Goal: Information Seeking & Learning: Compare options

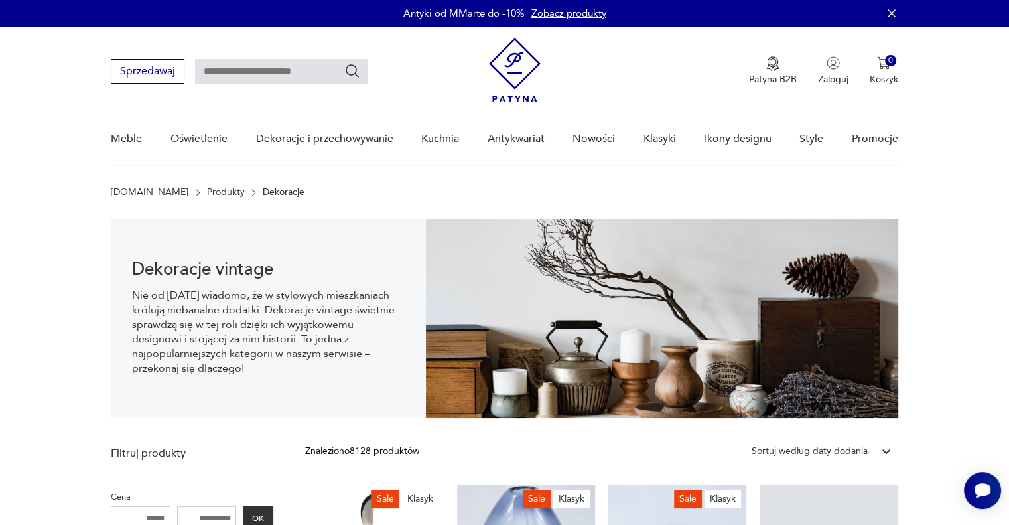
type input "**********"
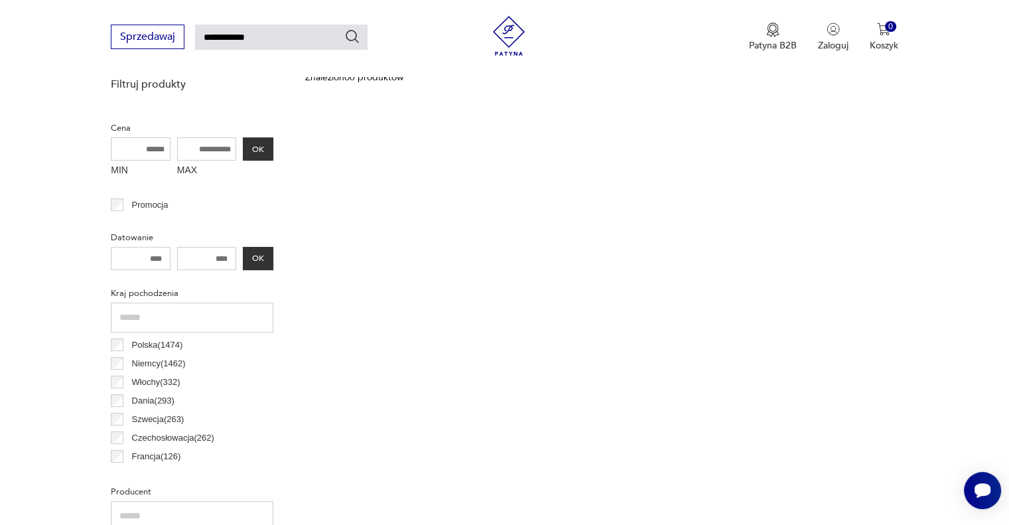
scroll to position [246, 0]
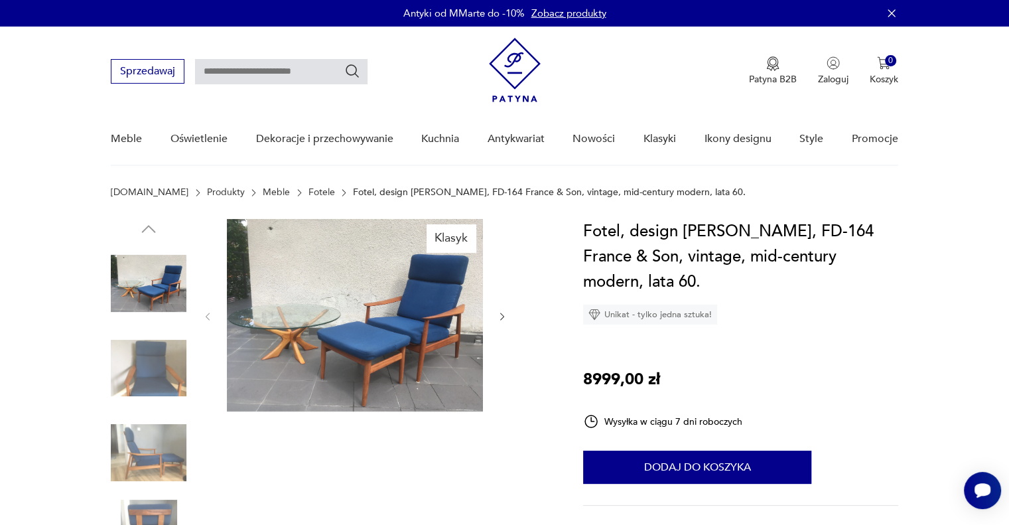
click at [165, 281] on img at bounding box center [149, 284] width 76 height 76
click at [157, 345] on img at bounding box center [149, 369] width 76 height 76
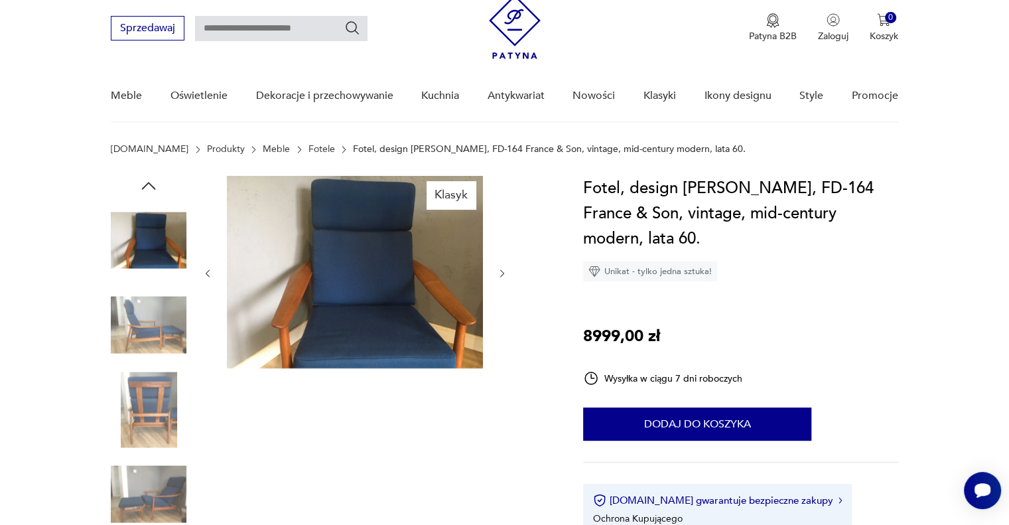
scroll to position [66, 0]
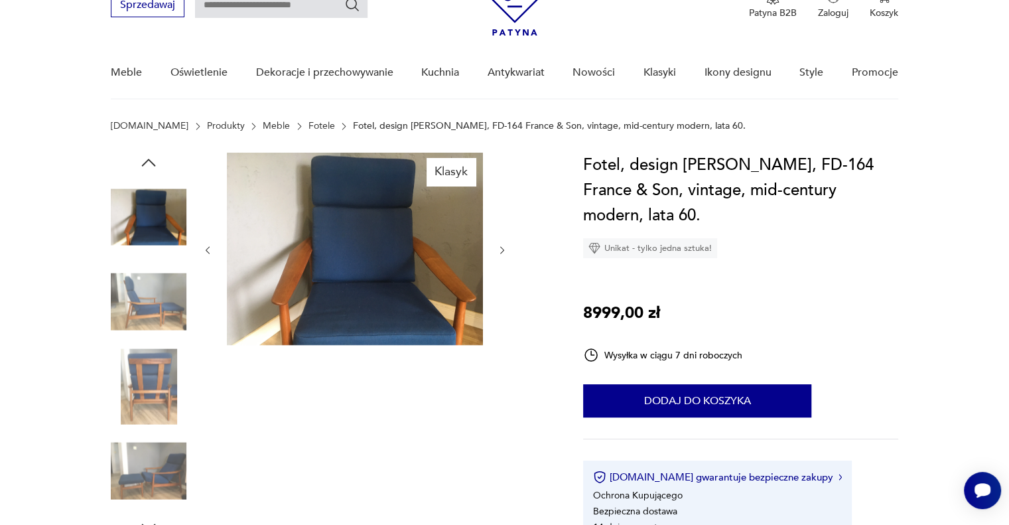
click at [148, 309] on img at bounding box center [149, 302] width 76 height 76
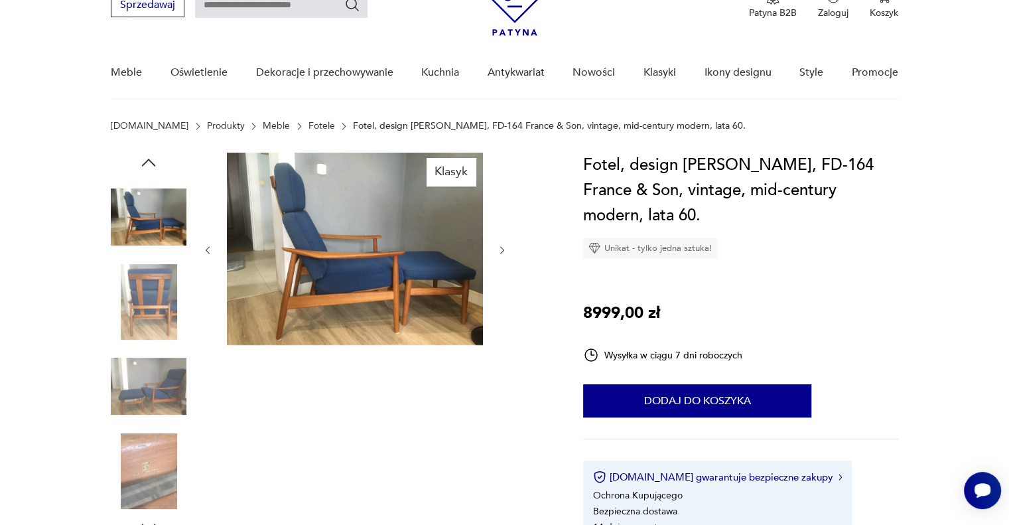
click at [147, 315] on img at bounding box center [149, 302] width 76 height 76
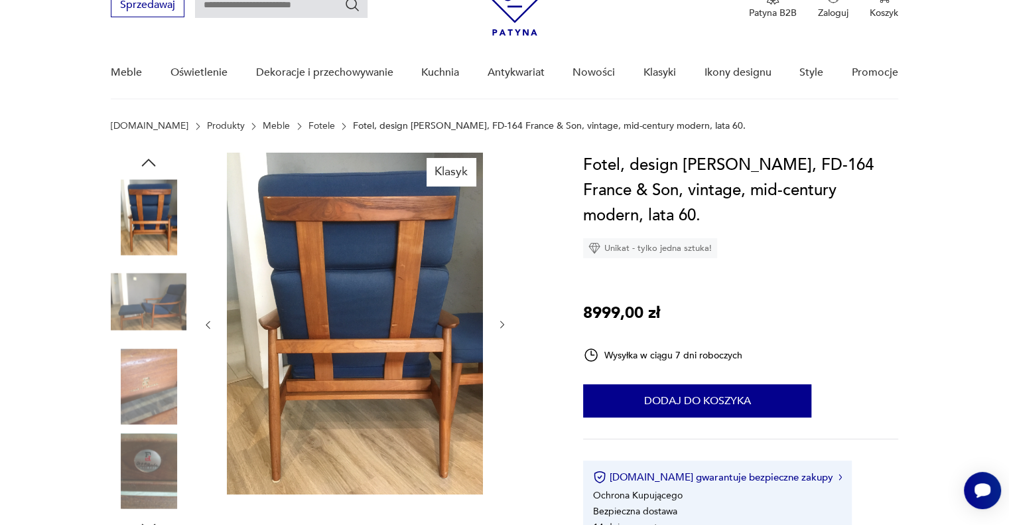
click at [167, 305] on img at bounding box center [149, 302] width 76 height 76
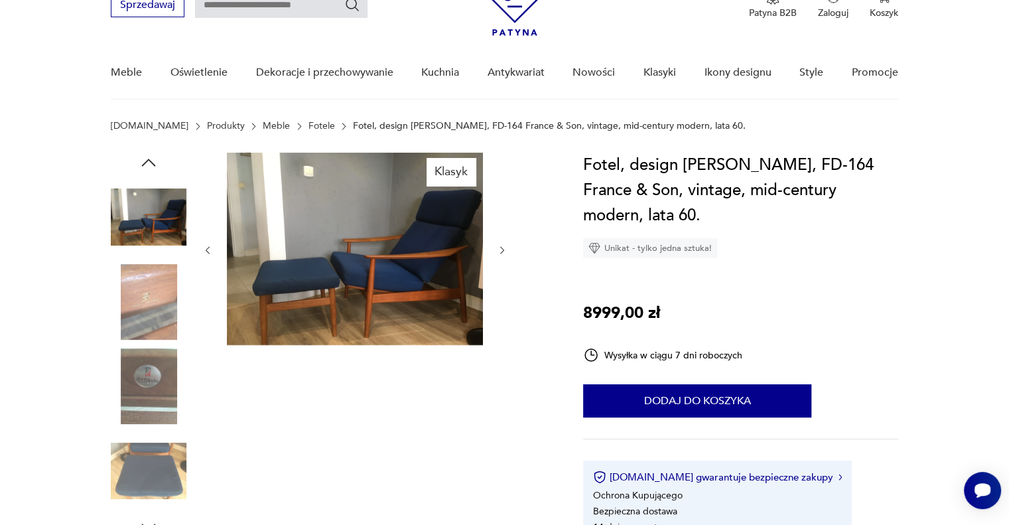
click at [164, 317] on img at bounding box center [149, 302] width 76 height 76
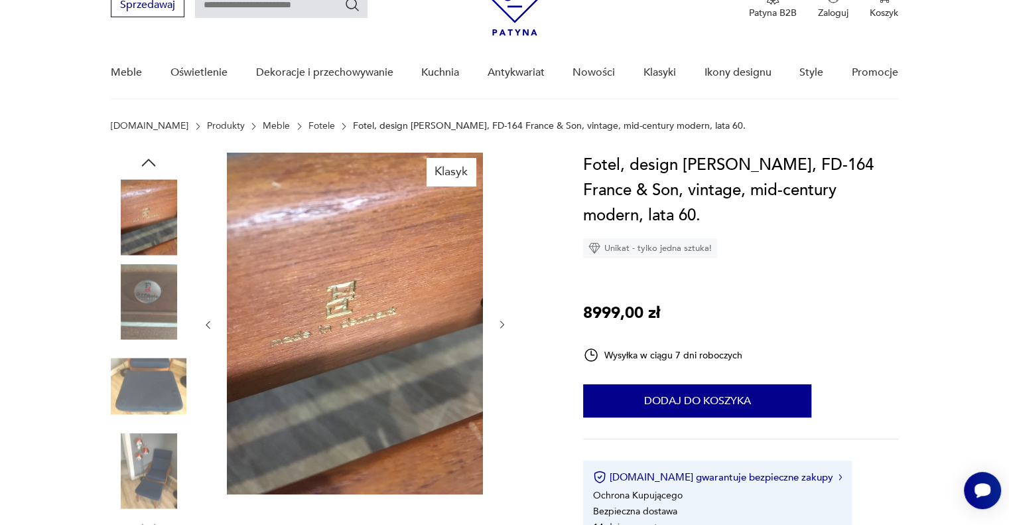
click at [152, 368] on img at bounding box center [149, 386] width 76 height 76
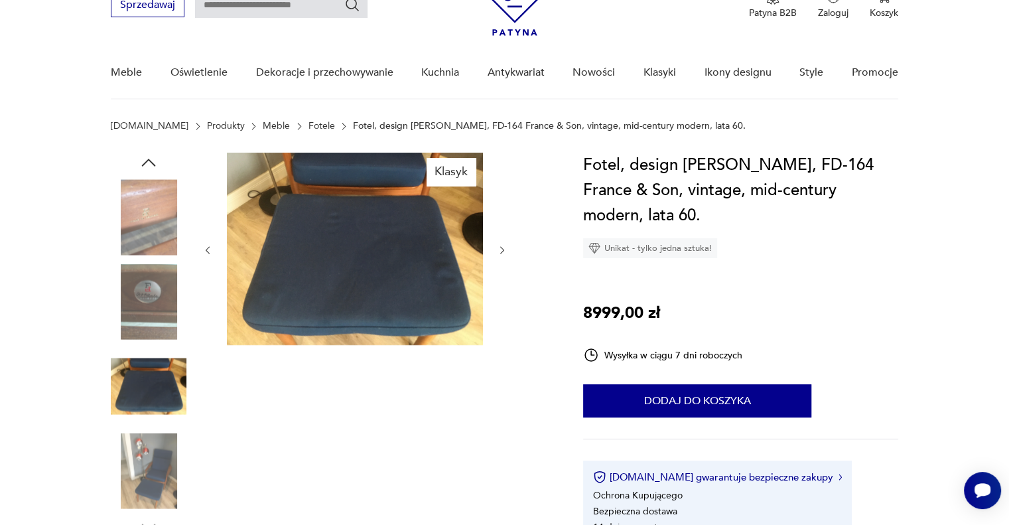
click at [159, 390] on img at bounding box center [149, 386] width 76 height 76
click at [162, 448] on img at bounding box center [149, 471] width 76 height 76
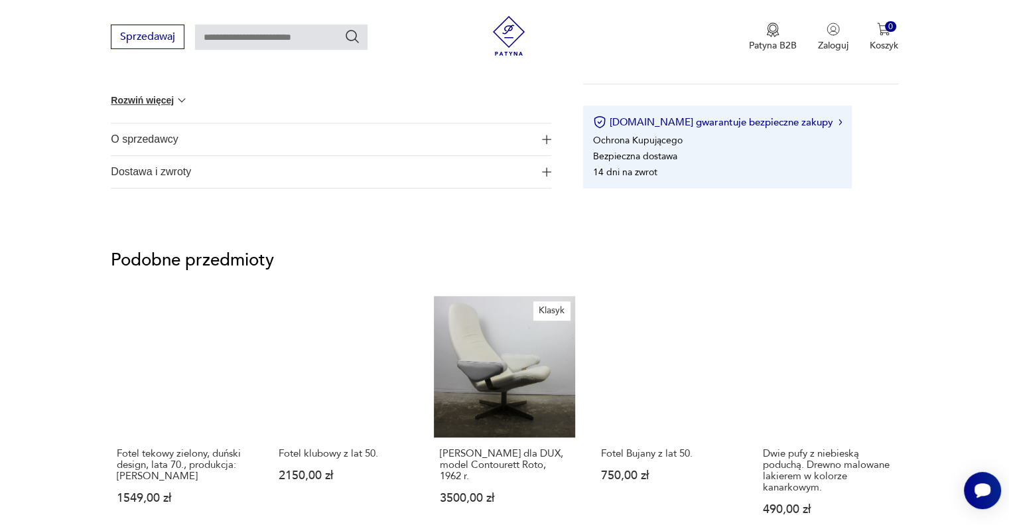
scroll to position [929, 0]
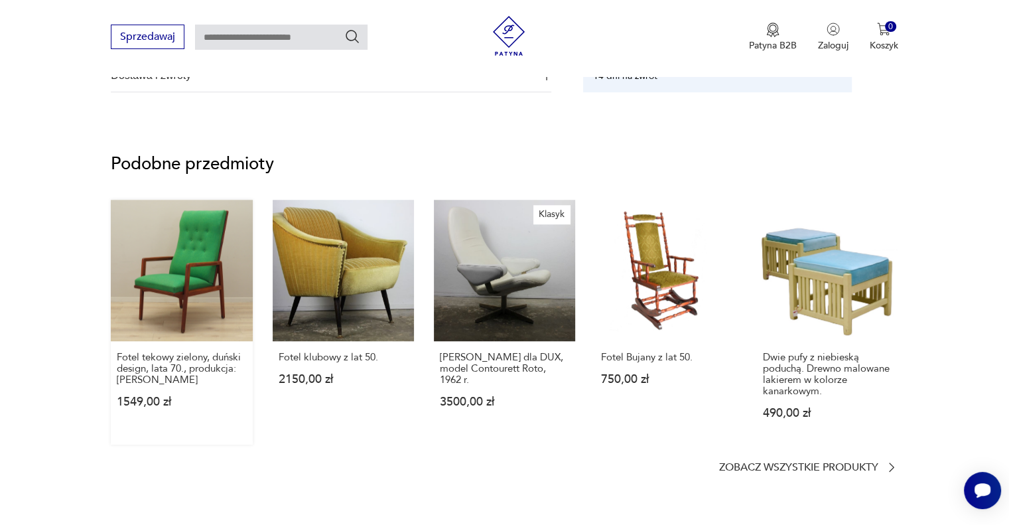
click at [178, 283] on link "Fotel tekowy zielony, duński design, lata 70., produkcja: Dania 1549,00 zł" at bounding box center [181, 322] width 141 height 245
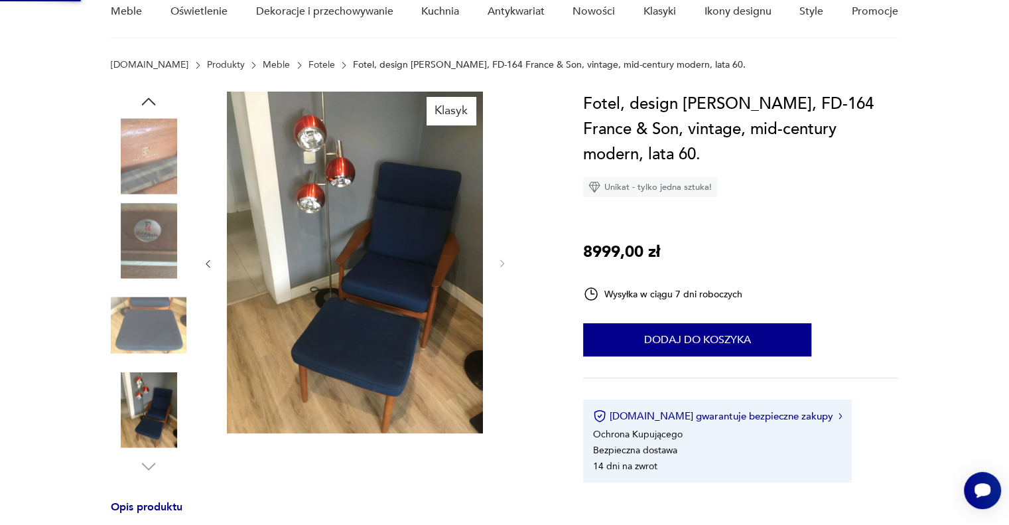
scroll to position [0, 0]
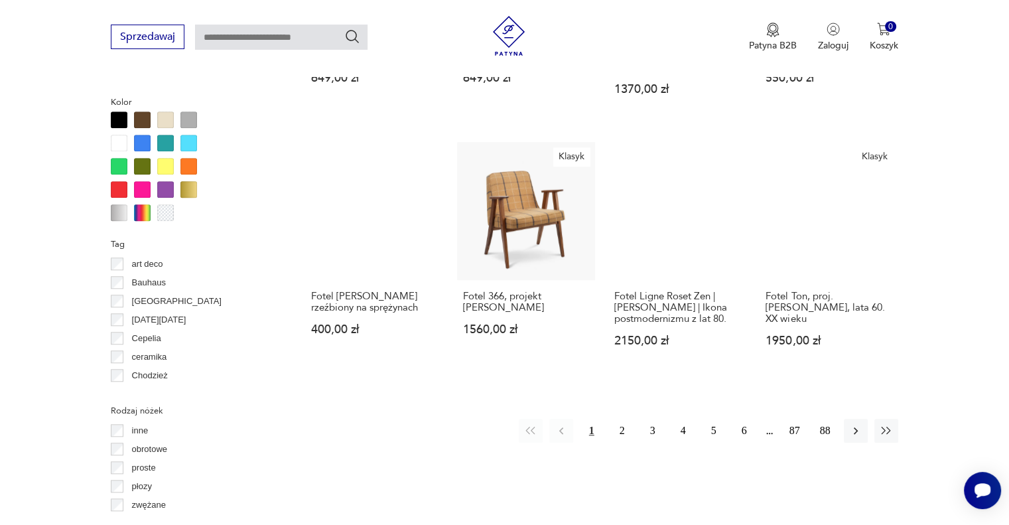
scroll to position [1413, 0]
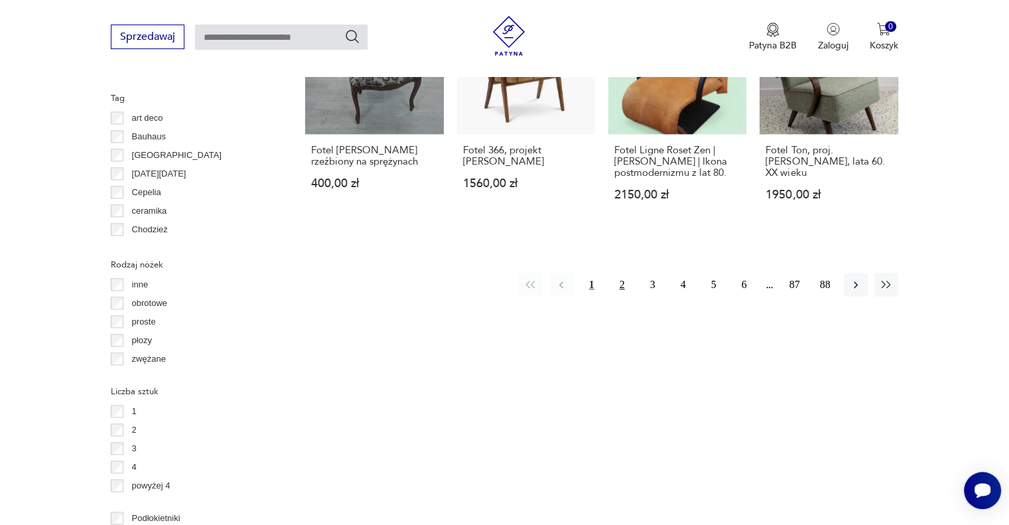
click at [625, 273] on button "2" at bounding box center [623, 285] width 24 height 24
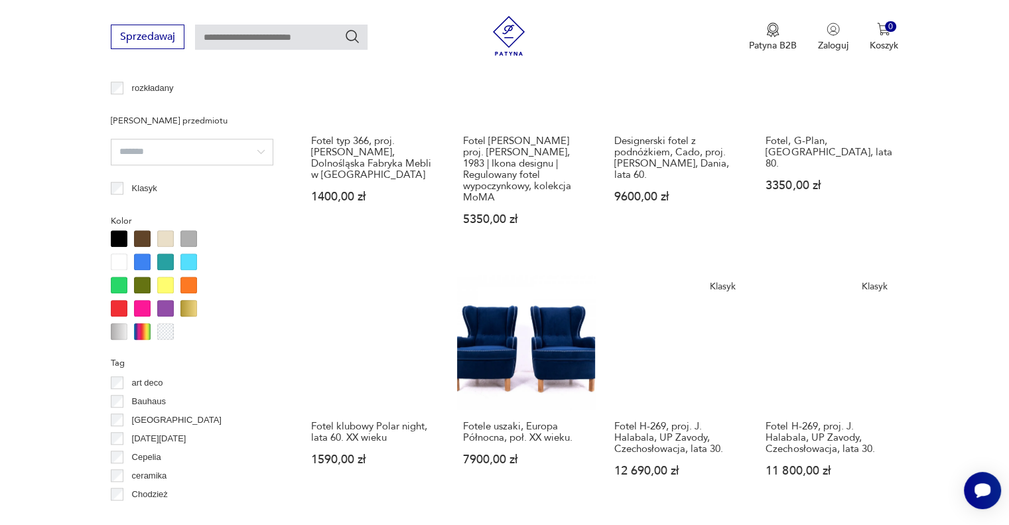
scroll to position [949, 0]
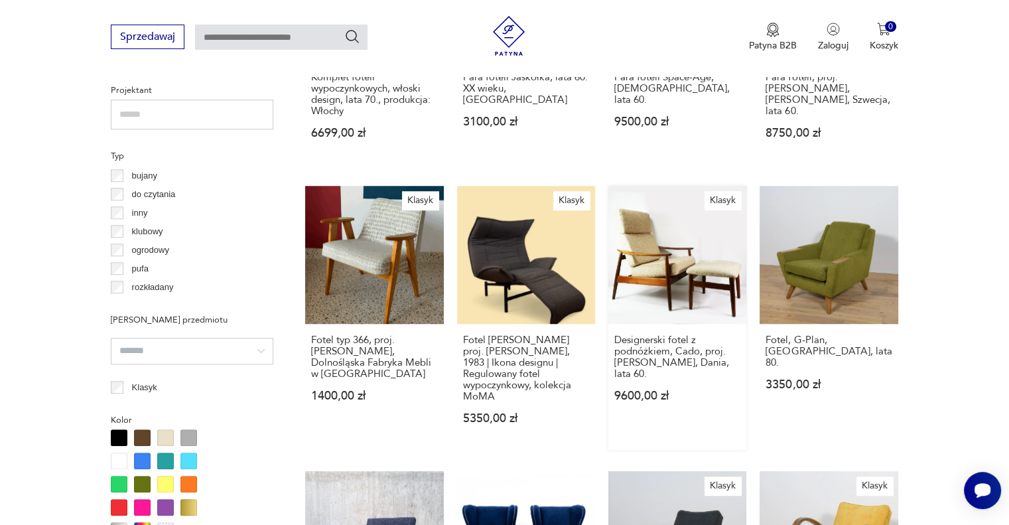
click at [683, 279] on link "Klasyk Designerski fotel z podnóżkiem, Cado, proj. Arne Vodder, Dania, lata 60.…" at bounding box center [678, 318] width 138 height 264
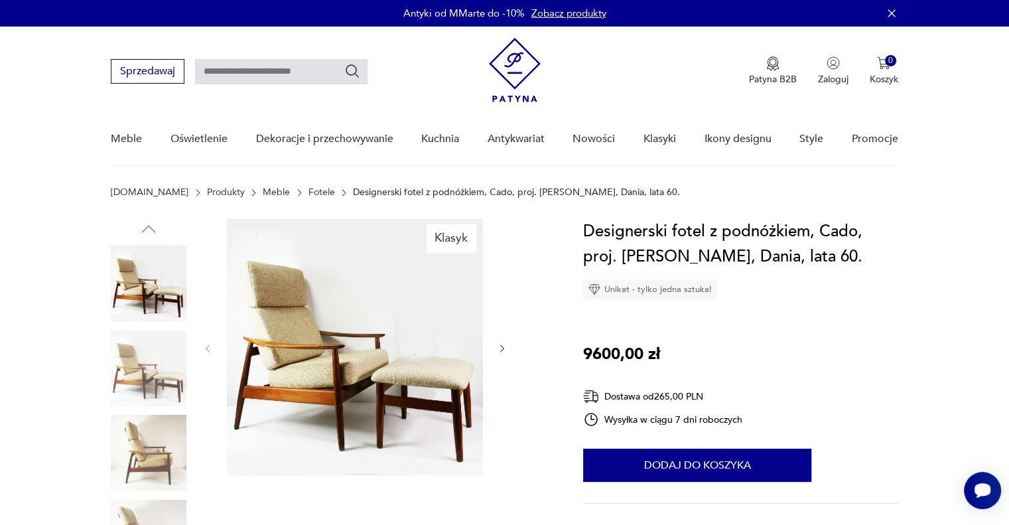
click at [139, 285] on img at bounding box center [149, 284] width 76 height 76
click at [159, 363] on img at bounding box center [149, 369] width 76 height 76
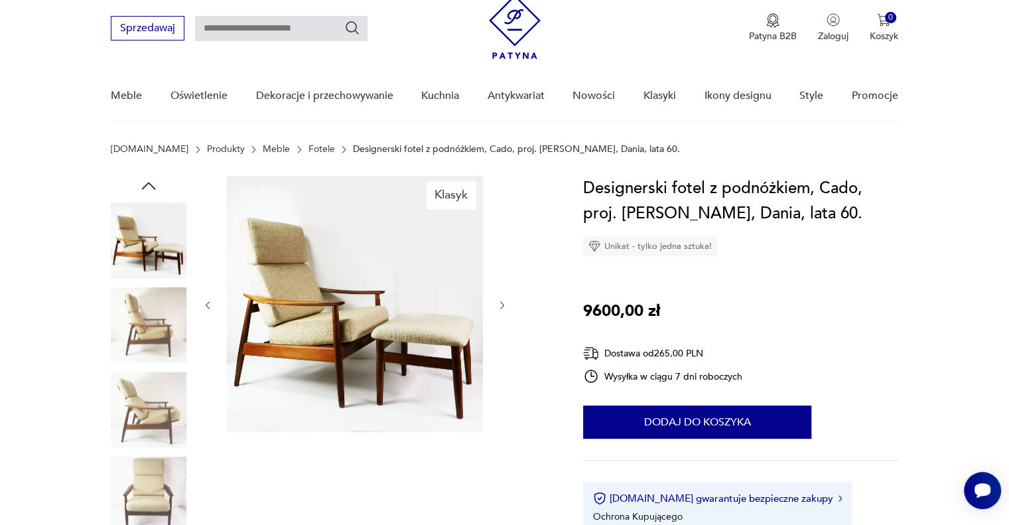
scroll to position [66, 0]
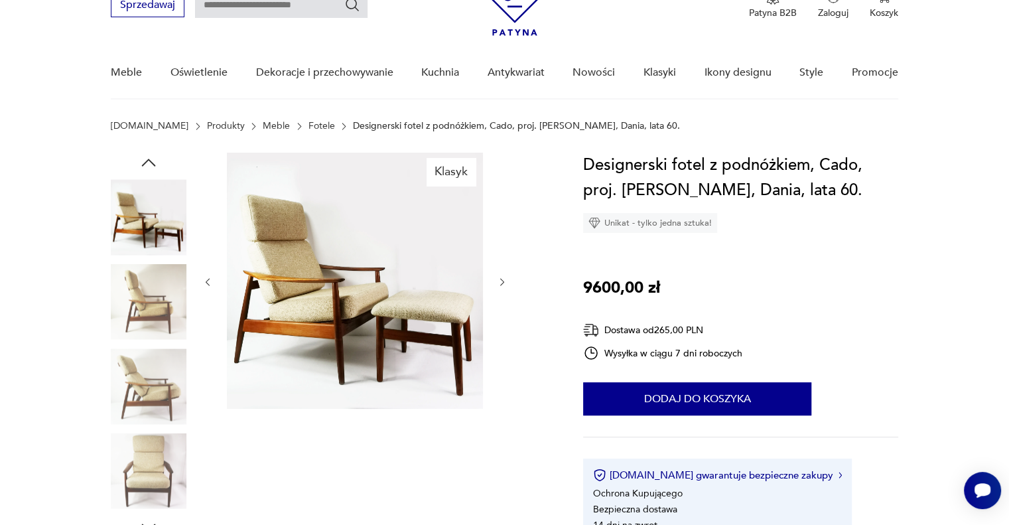
click at [150, 385] on img at bounding box center [149, 386] width 76 height 76
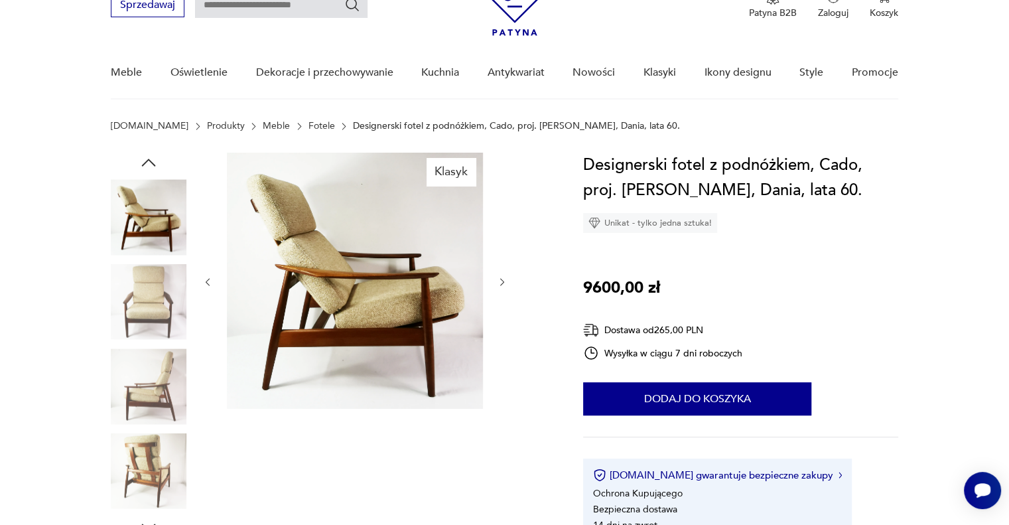
click at [150, 380] on img at bounding box center [149, 386] width 76 height 76
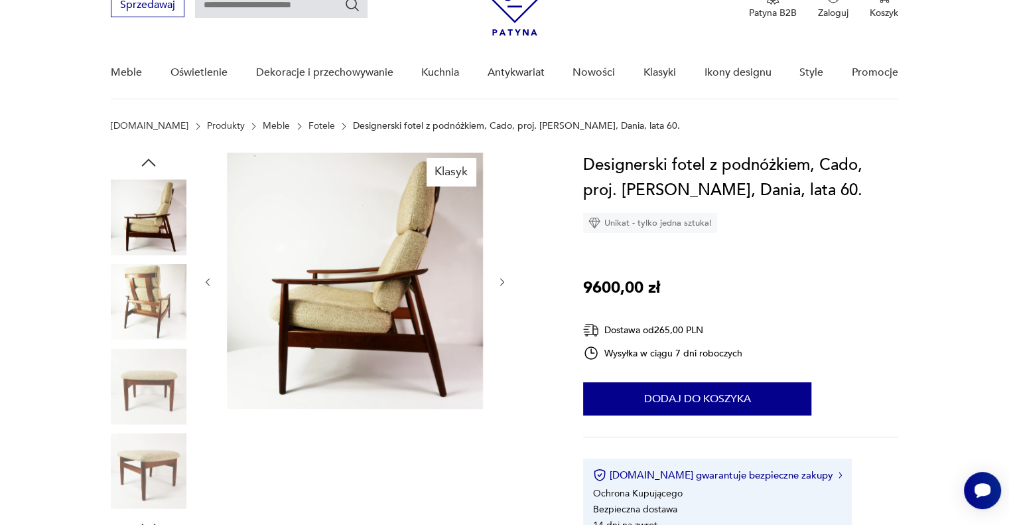
click at [159, 326] on img at bounding box center [149, 302] width 76 height 76
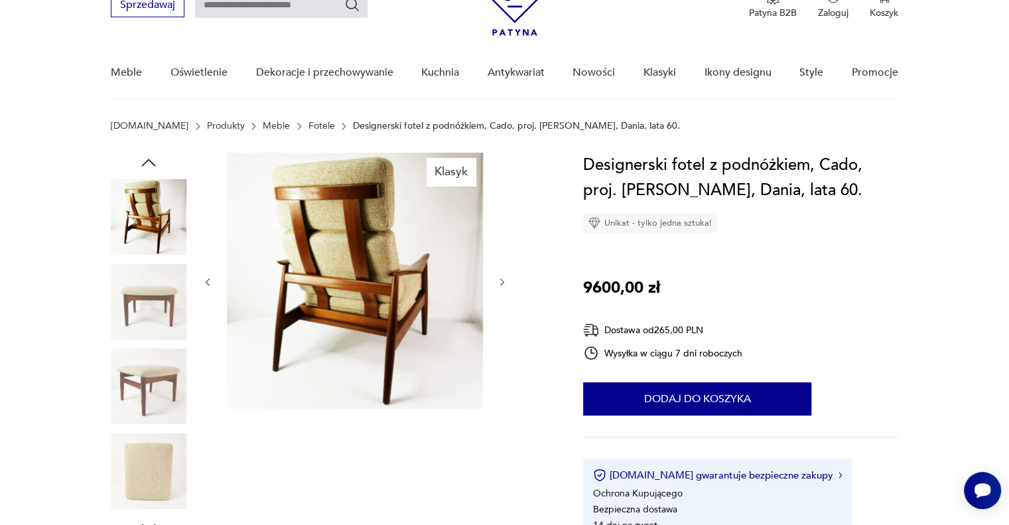
click at [154, 376] on img at bounding box center [149, 386] width 76 height 76
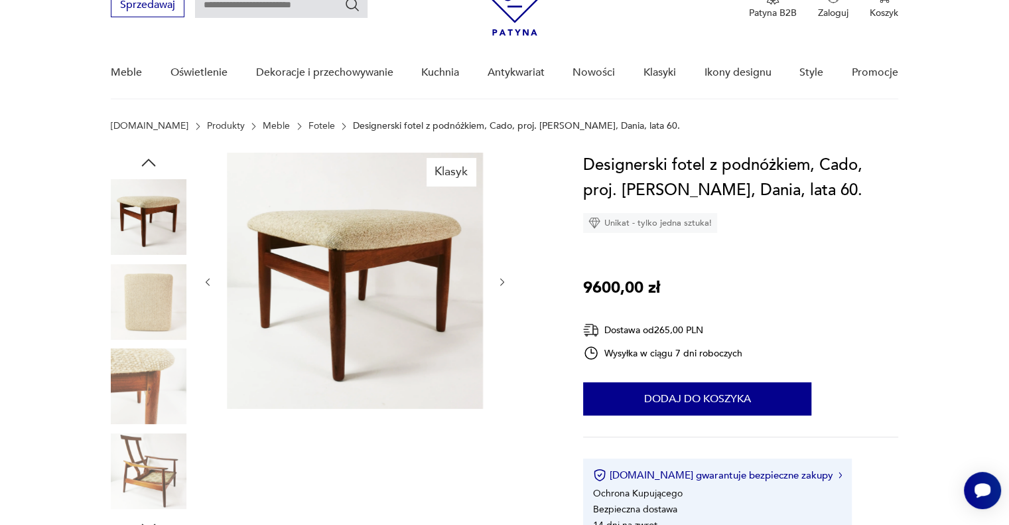
click at [154, 376] on img at bounding box center [149, 386] width 76 height 76
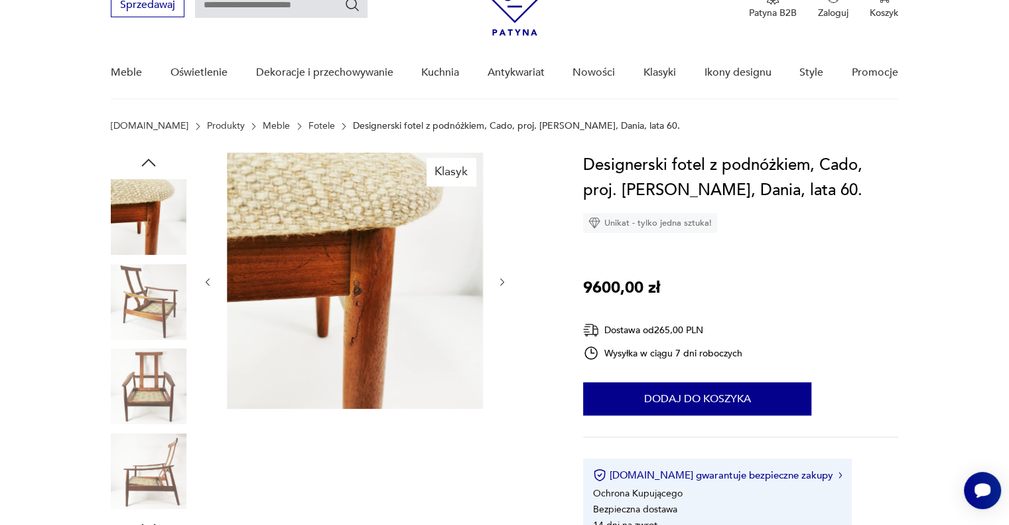
click at [165, 443] on img at bounding box center [149, 471] width 76 height 76
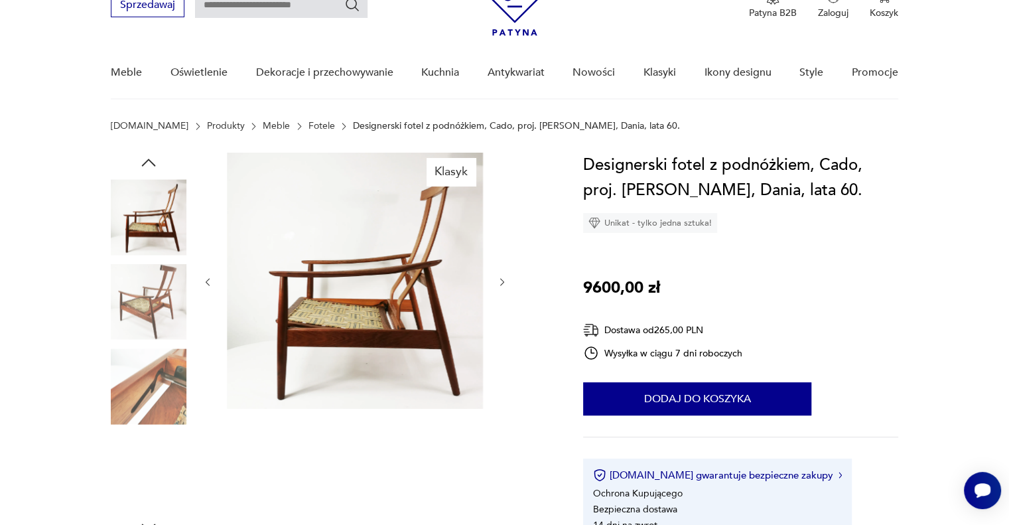
click at [165, 460] on img at bounding box center [149, 471] width 76 height 76
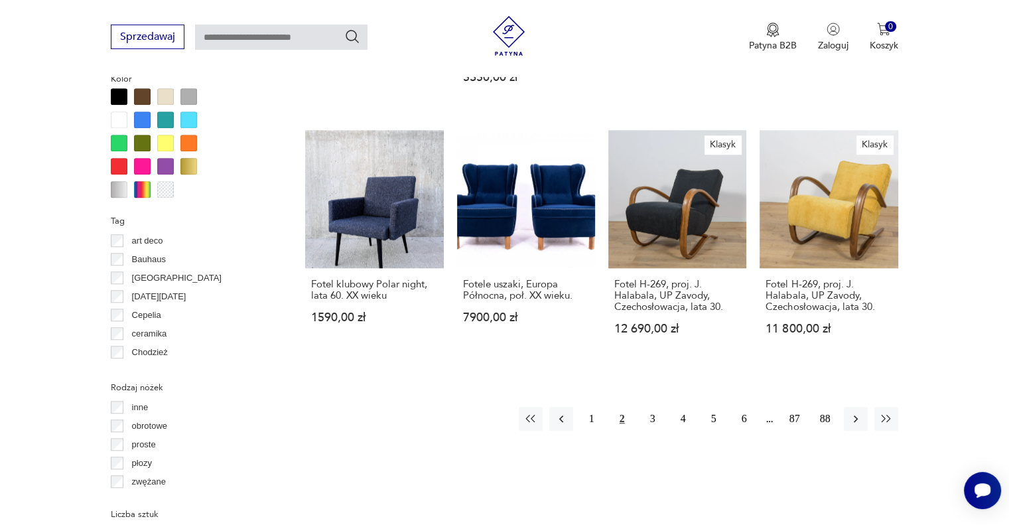
scroll to position [1335, 0]
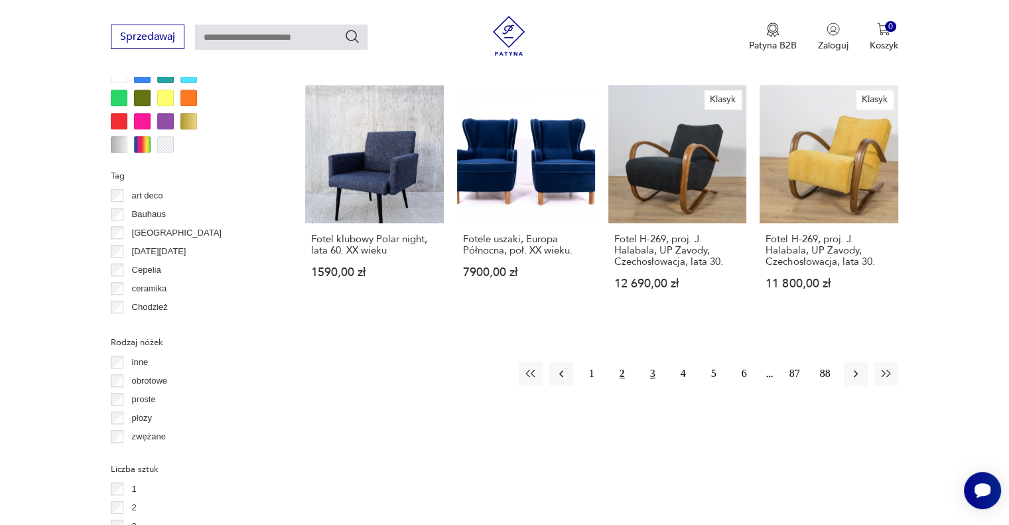
click at [652, 366] on button "3" at bounding box center [653, 374] width 24 height 24
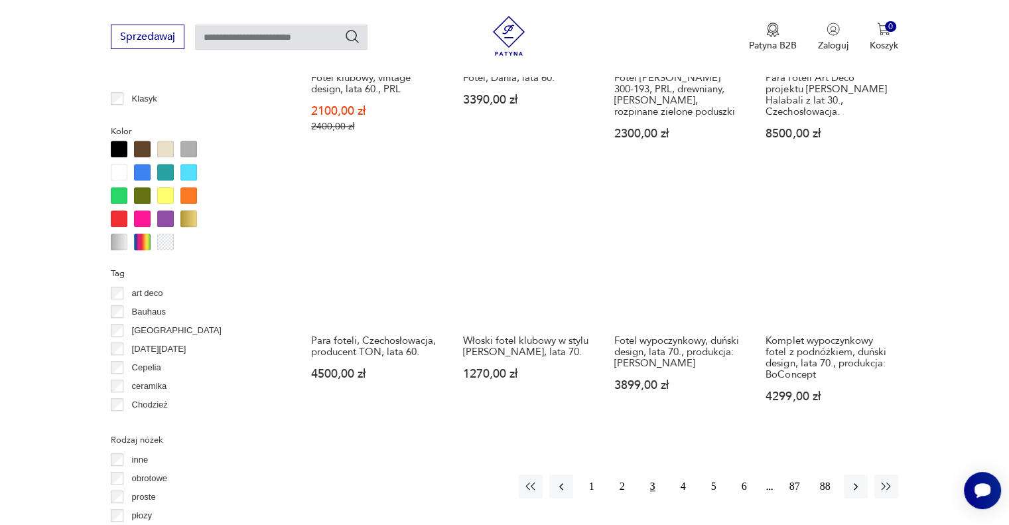
scroll to position [1347, 0]
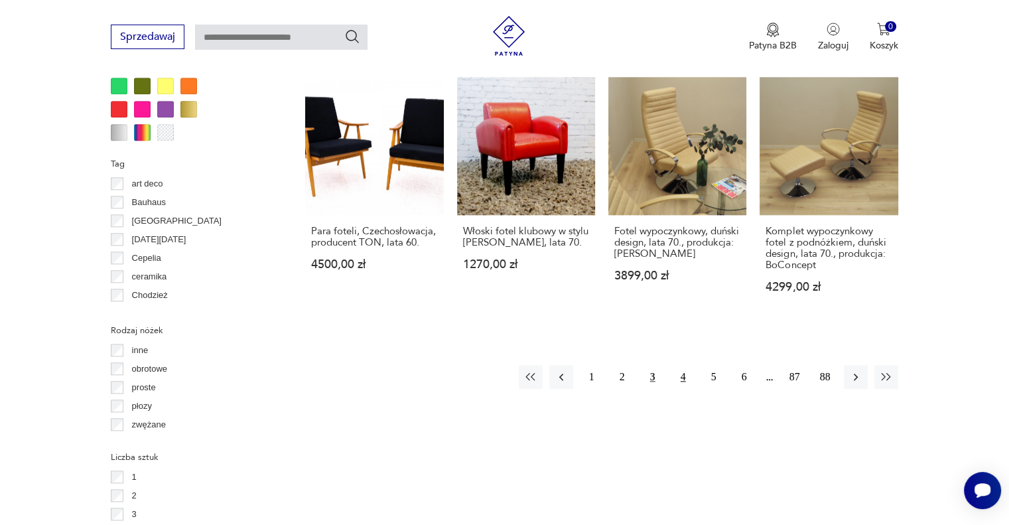
click at [682, 365] on button "4" at bounding box center [684, 377] width 24 height 24
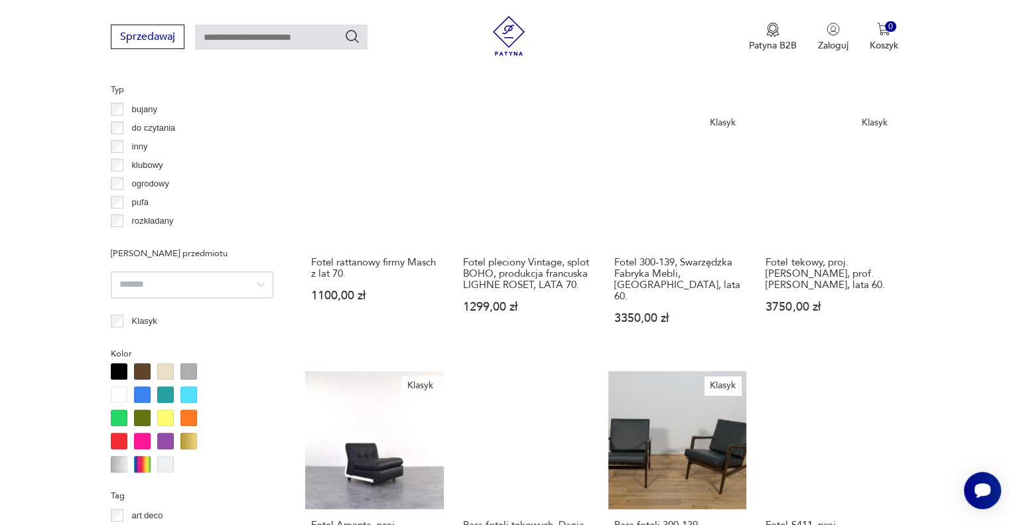
scroll to position [1215, 0]
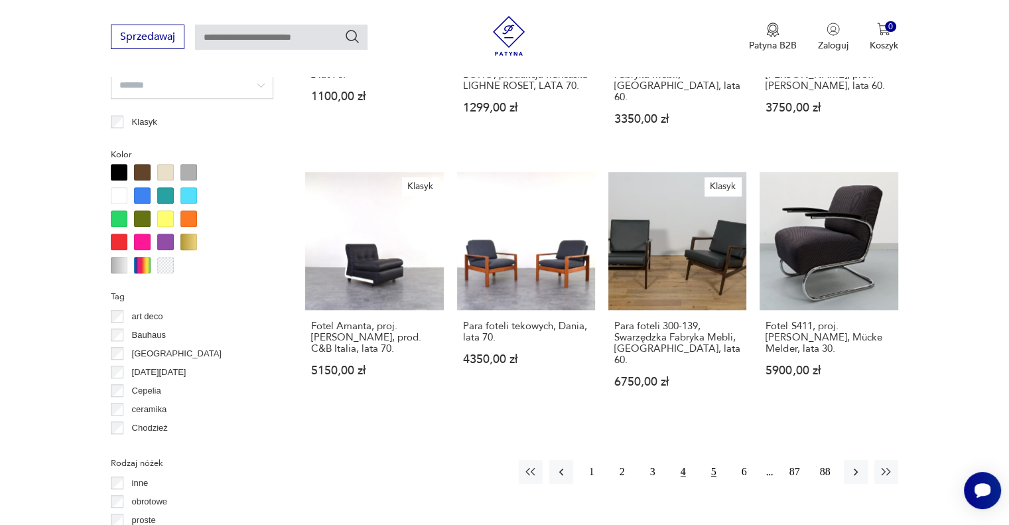
click at [711, 460] on button "5" at bounding box center [714, 472] width 24 height 24
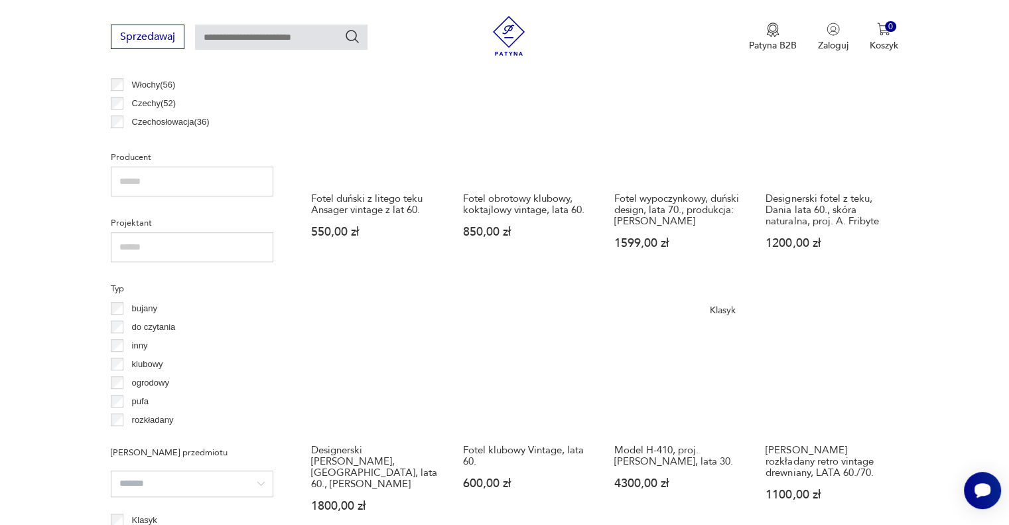
scroll to position [1082, 0]
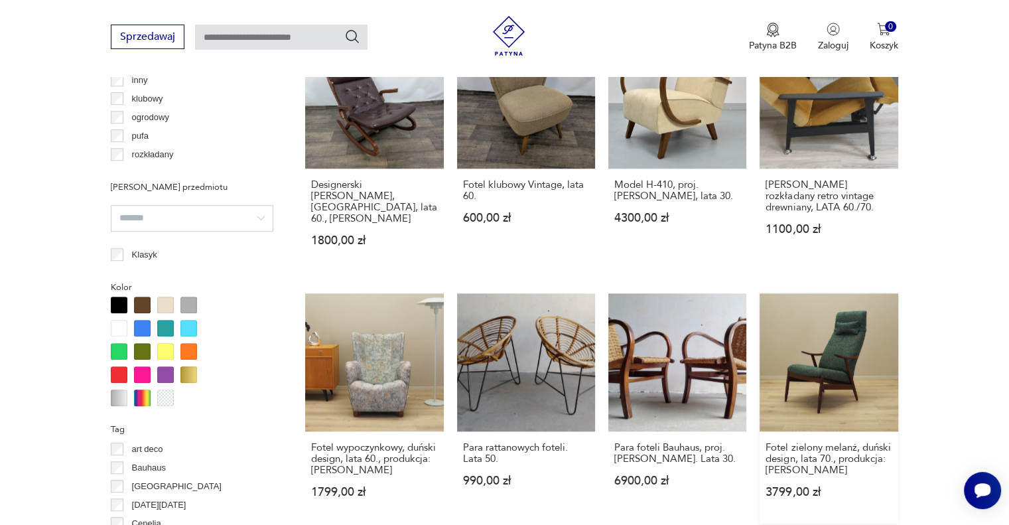
click at [853, 336] on link "Fotel zielony melanż, duński design, lata 70., produkcja: Dania 3799,00 zł" at bounding box center [829, 408] width 138 height 230
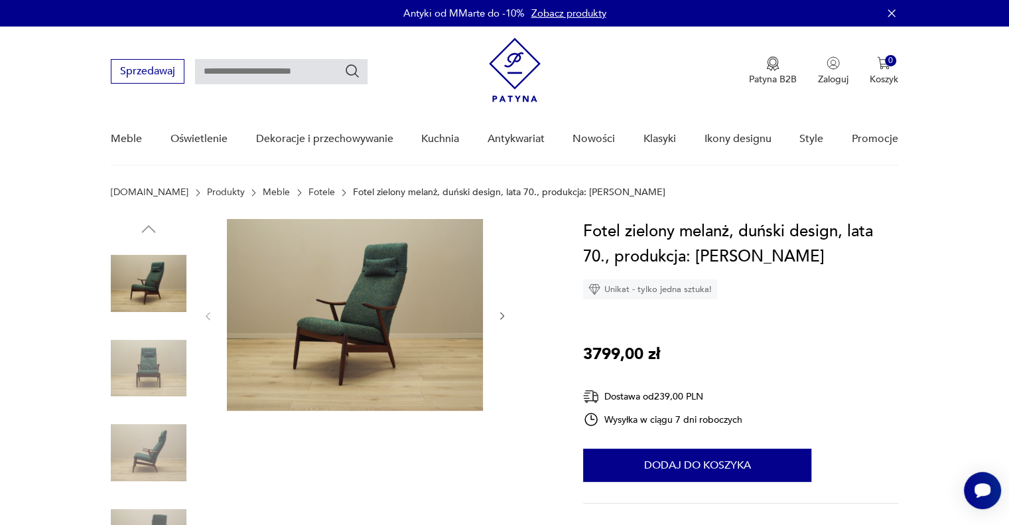
click at [362, 302] on img at bounding box center [355, 315] width 256 height 192
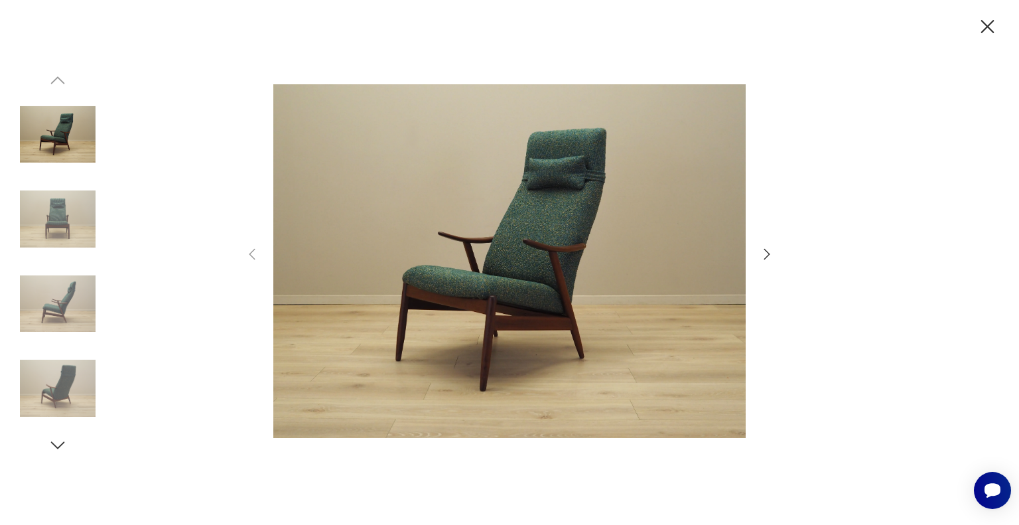
click at [767, 254] on icon "button" at bounding box center [767, 254] width 16 height 16
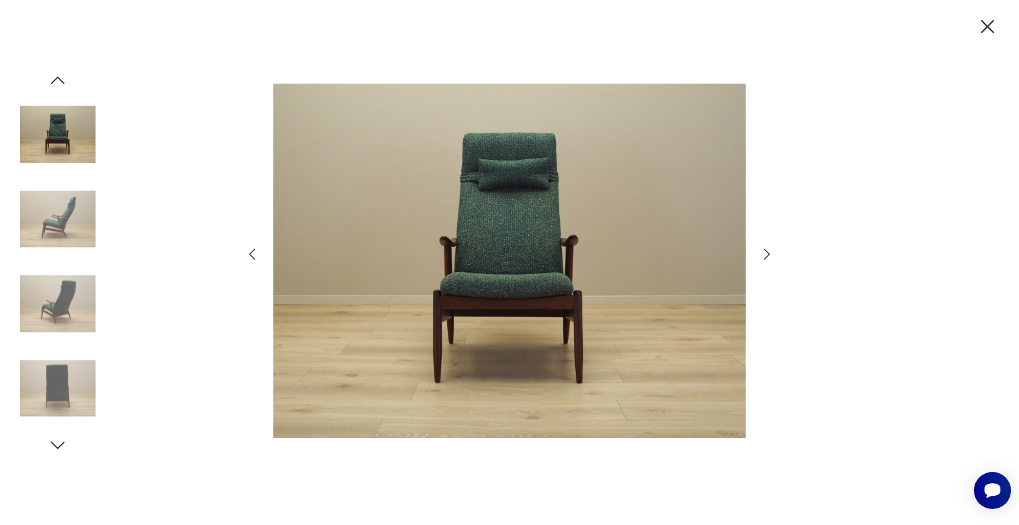
click at [767, 254] on icon "button" at bounding box center [767, 254] width 16 height 16
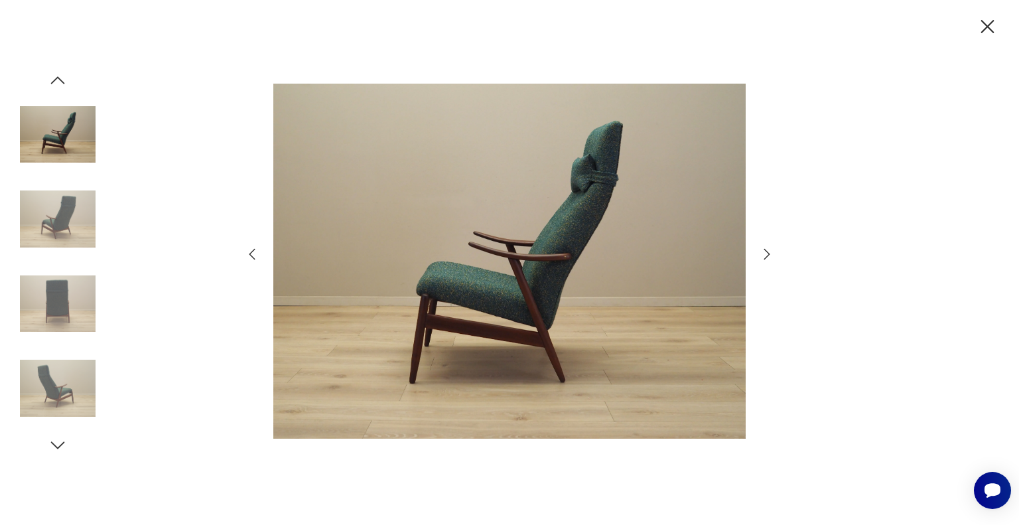
click at [767, 254] on icon "button" at bounding box center [767, 254] width 16 height 16
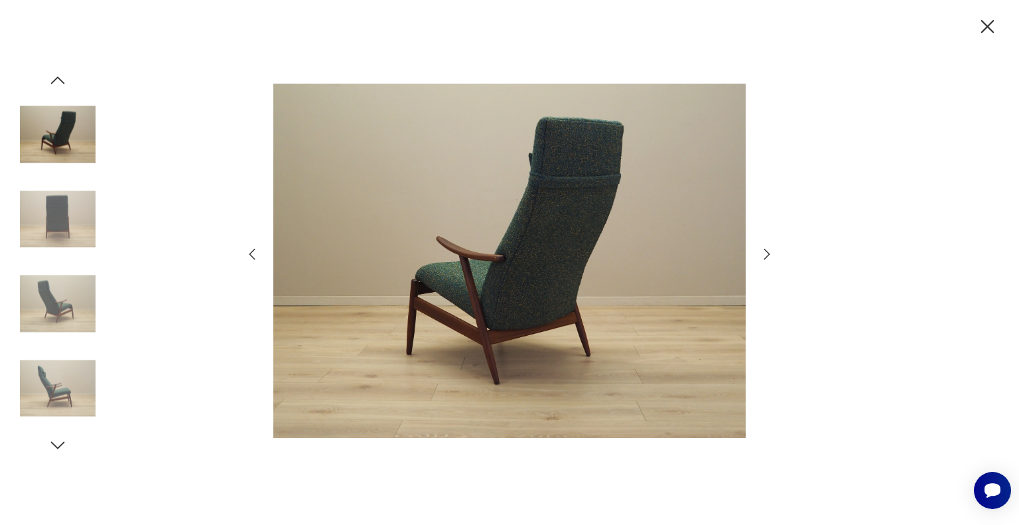
click at [767, 254] on icon "button" at bounding box center [767, 254] width 16 height 16
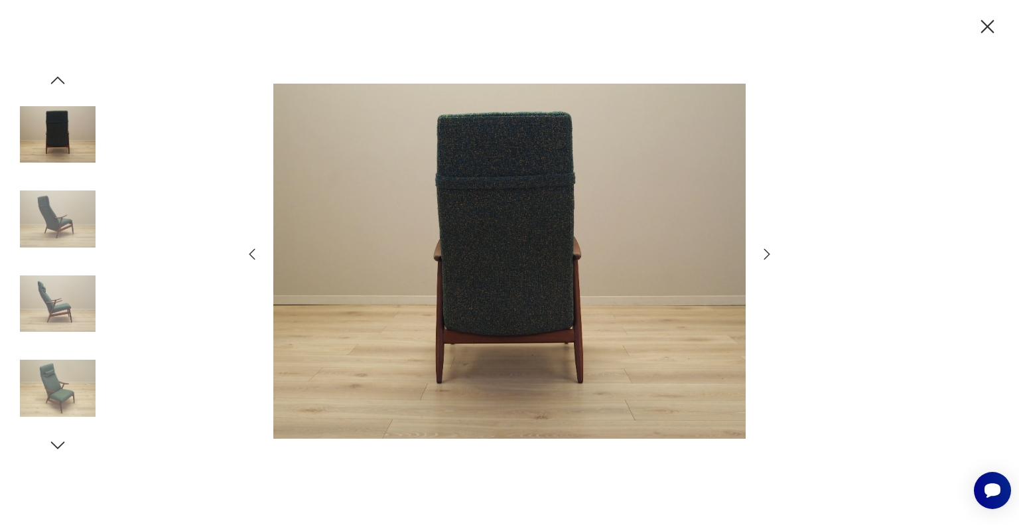
click at [767, 254] on icon "button" at bounding box center [767, 254] width 16 height 16
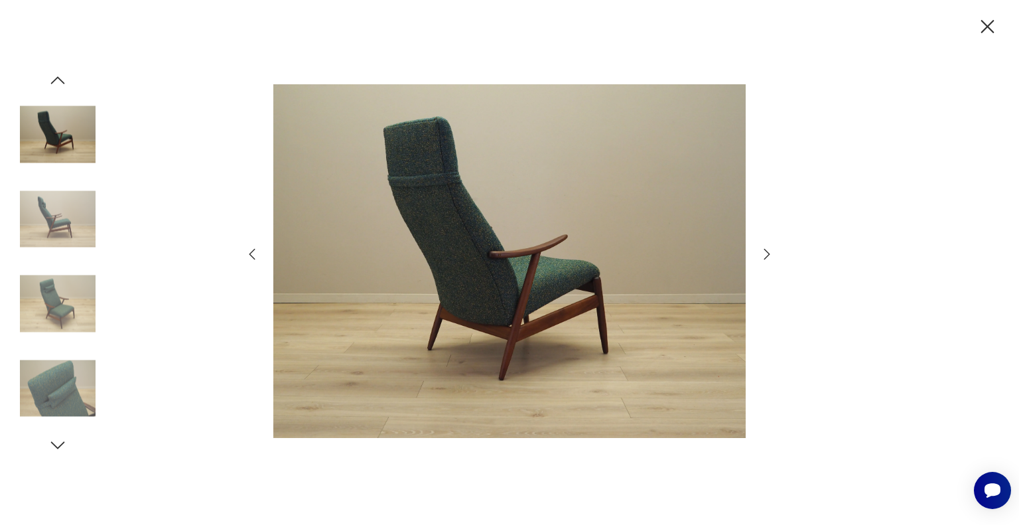
click at [767, 254] on icon "button" at bounding box center [767, 254] width 16 height 16
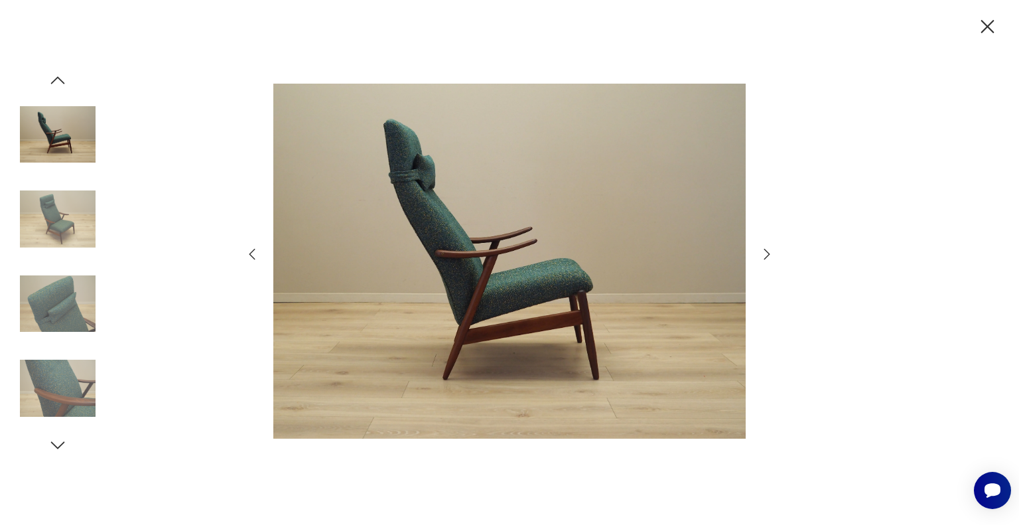
click at [767, 254] on icon "button" at bounding box center [767, 254] width 16 height 16
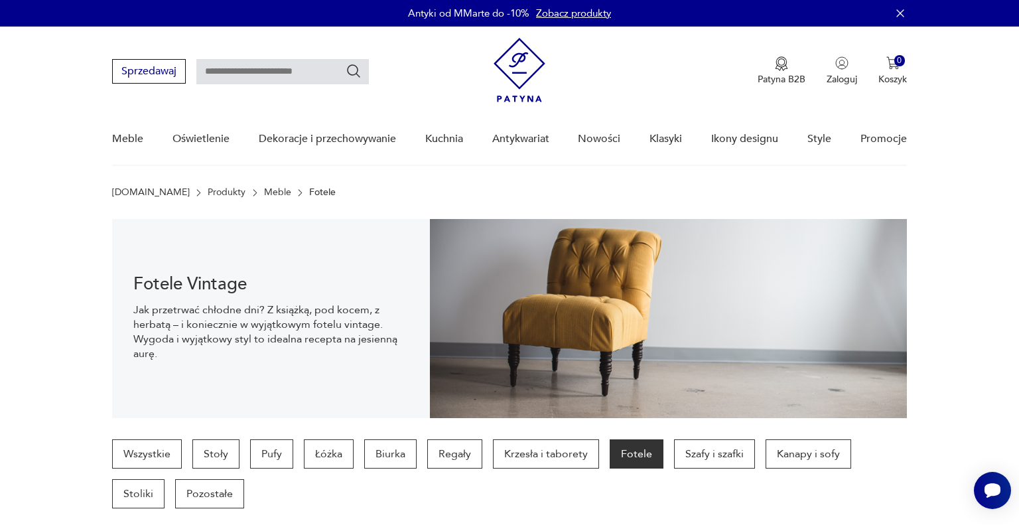
scroll to position [1203, 0]
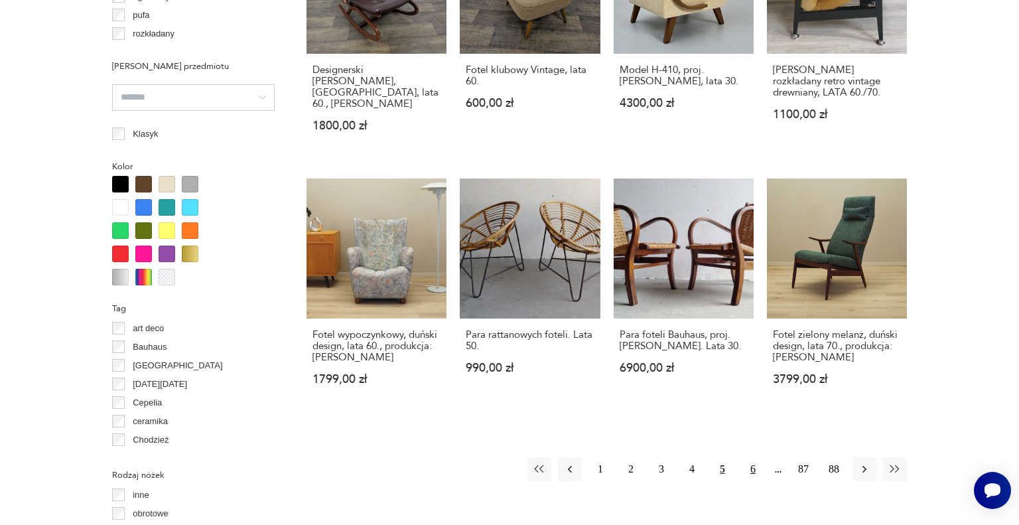
click at [749, 457] on button "6" at bounding box center [753, 469] width 24 height 24
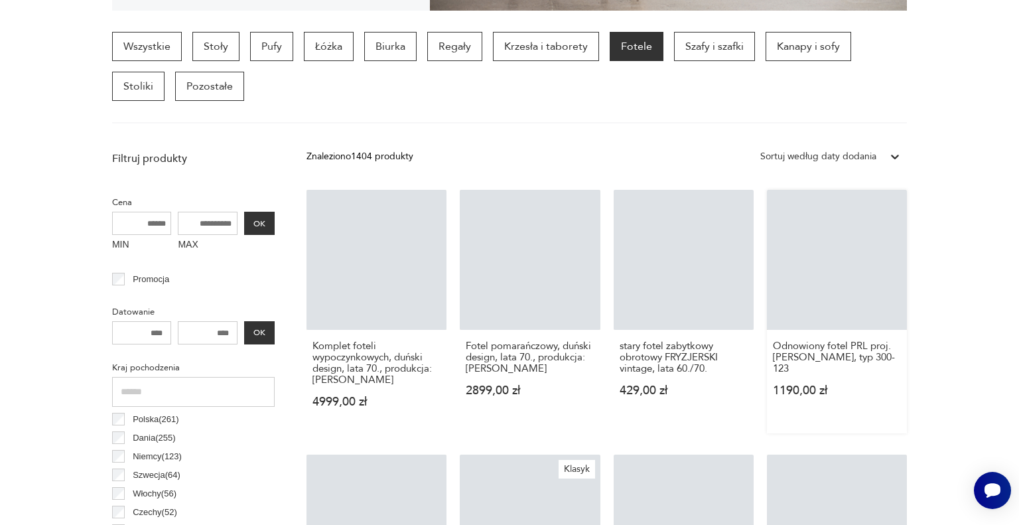
scroll to position [352, 0]
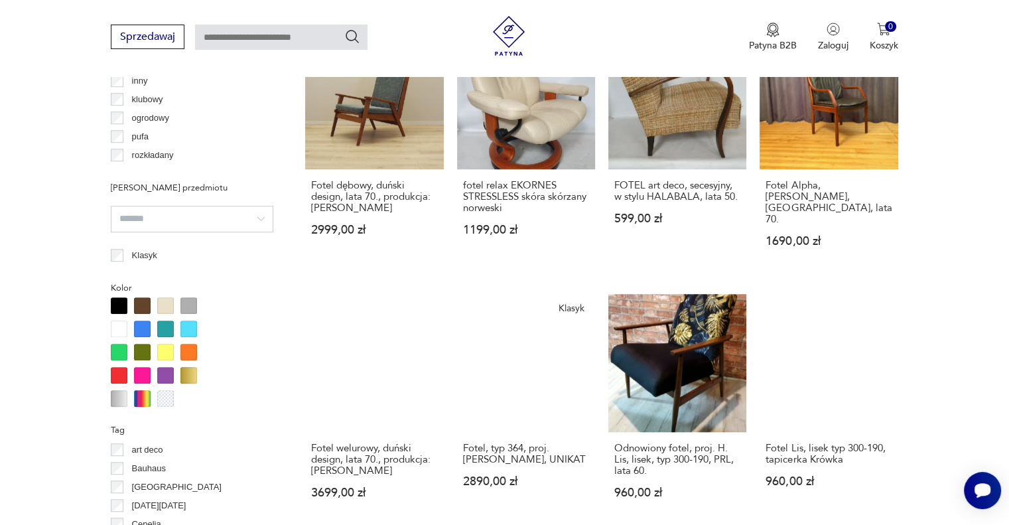
scroll to position [1015, 0]
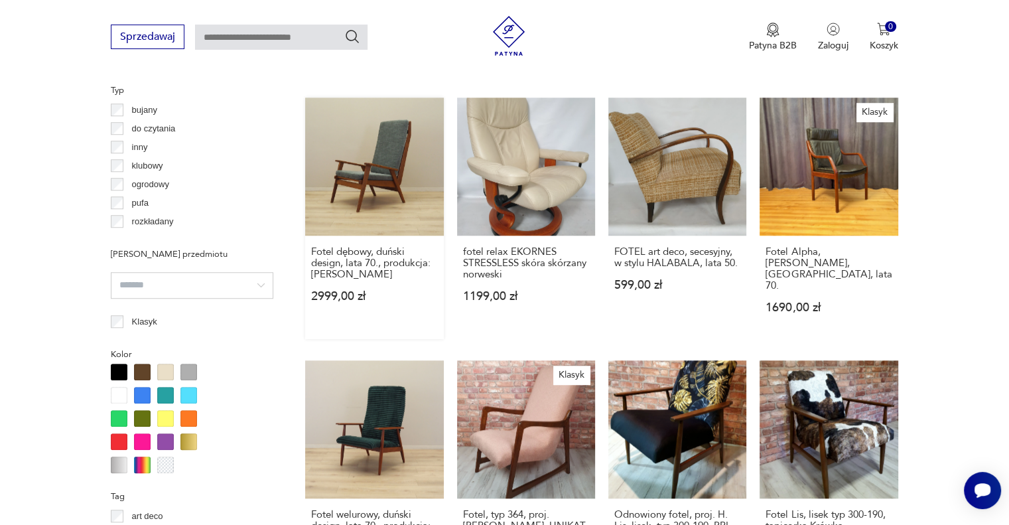
click at [389, 161] on link "Fotel dębowy, duński design, lata 70., produkcja: Dania 2999,00 zł" at bounding box center [374, 219] width 138 height 242
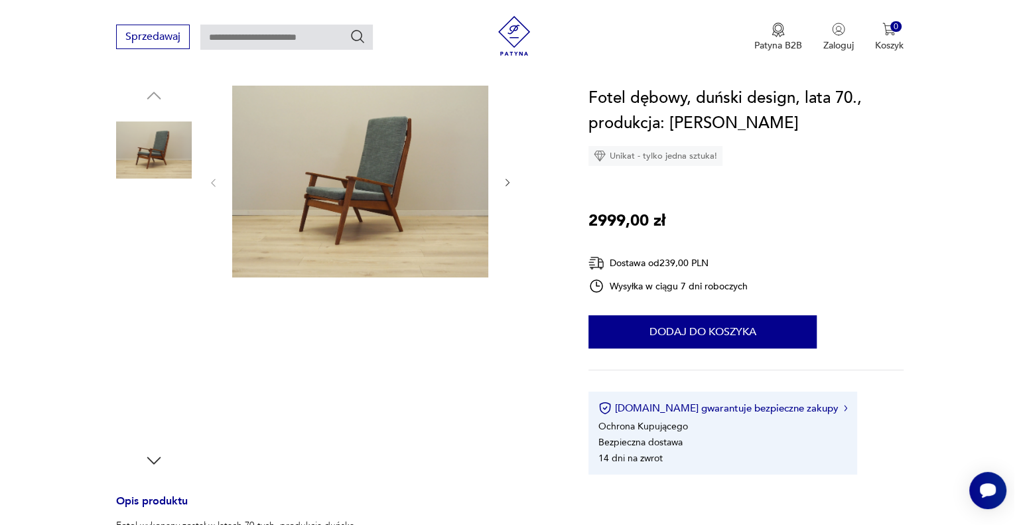
scroll to position [133, 0]
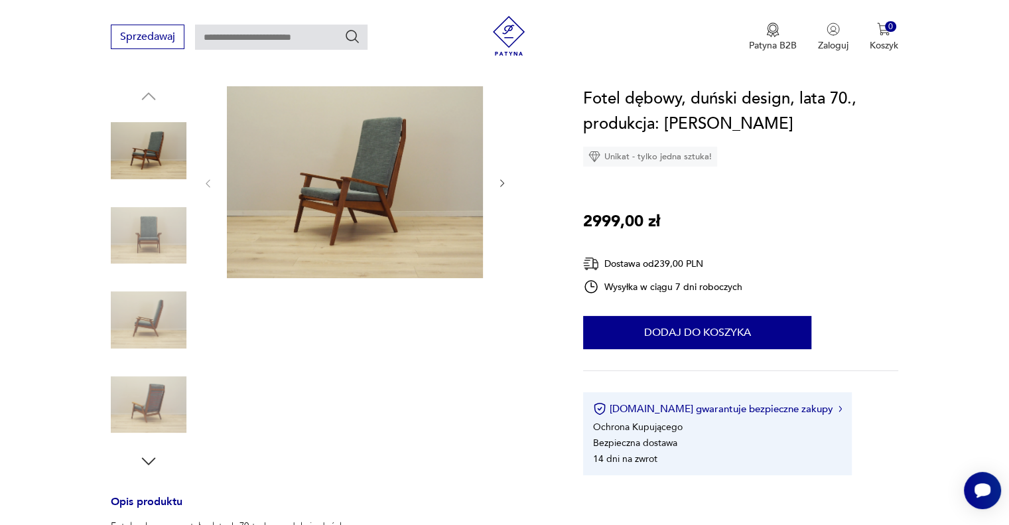
click at [386, 212] on img at bounding box center [355, 182] width 256 height 192
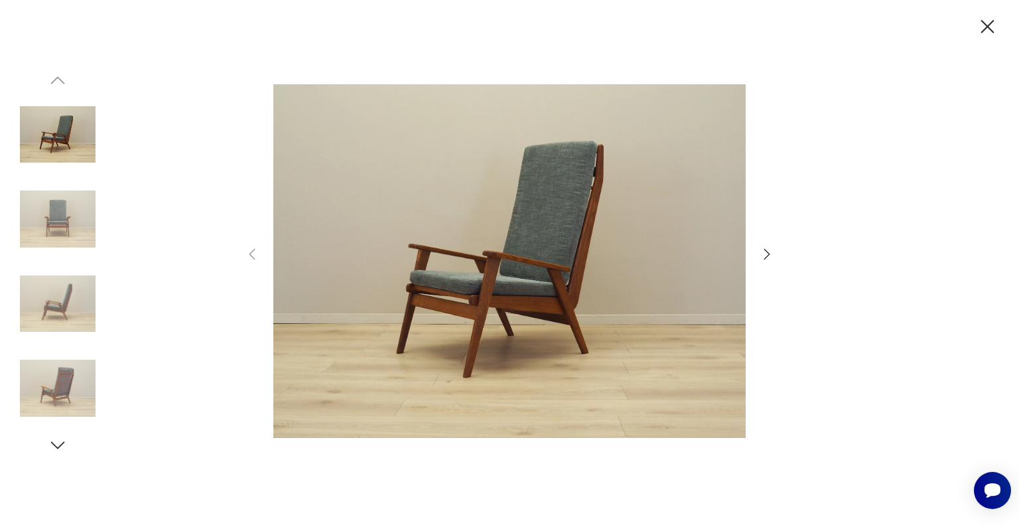
click at [767, 258] on icon "button" at bounding box center [767, 254] width 16 height 16
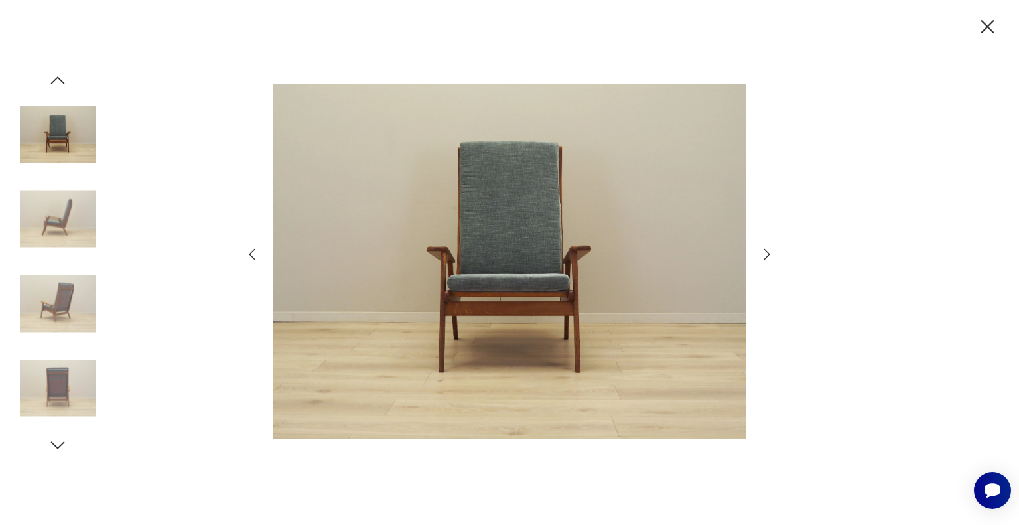
click at [767, 258] on icon "button" at bounding box center [767, 254] width 16 height 16
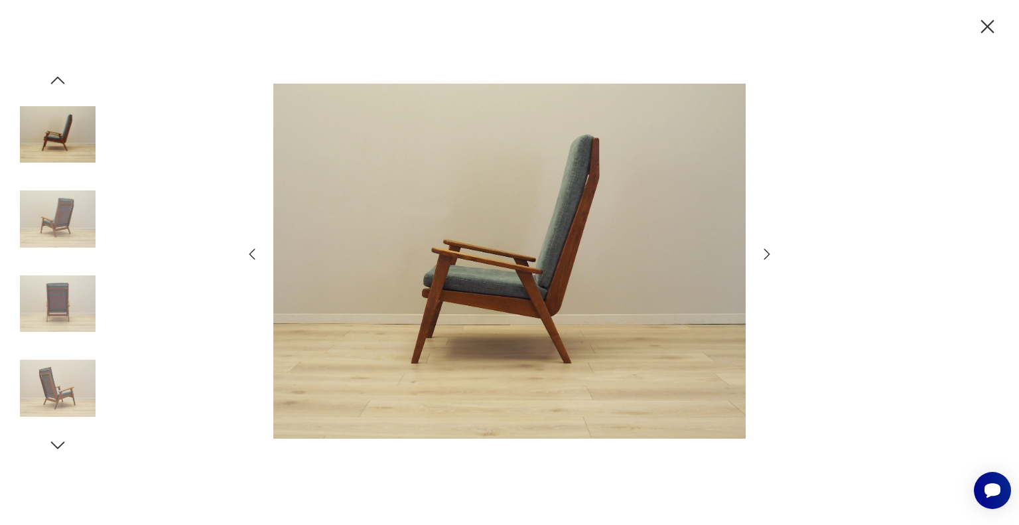
click at [767, 258] on icon "button" at bounding box center [767, 254] width 16 height 16
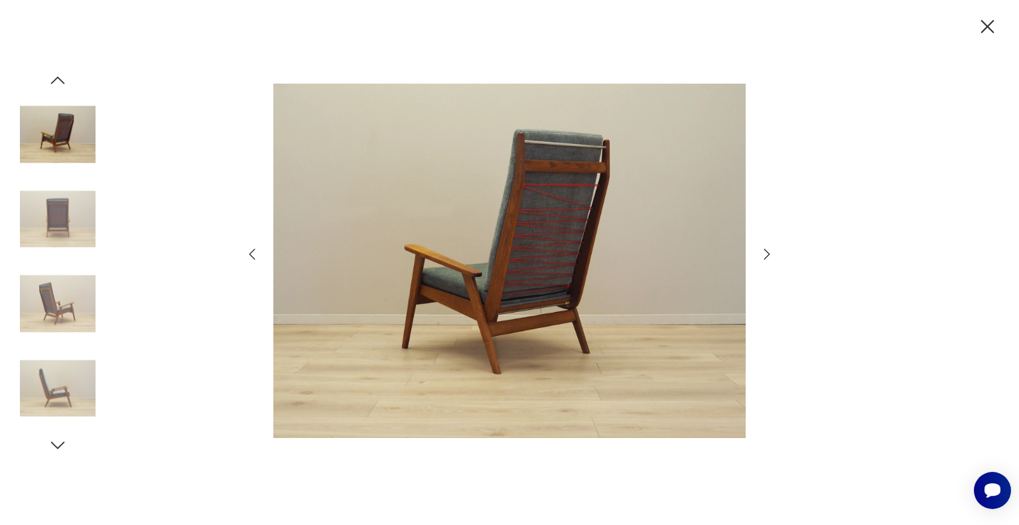
click at [767, 258] on icon "button" at bounding box center [767, 254] width 16 height 16
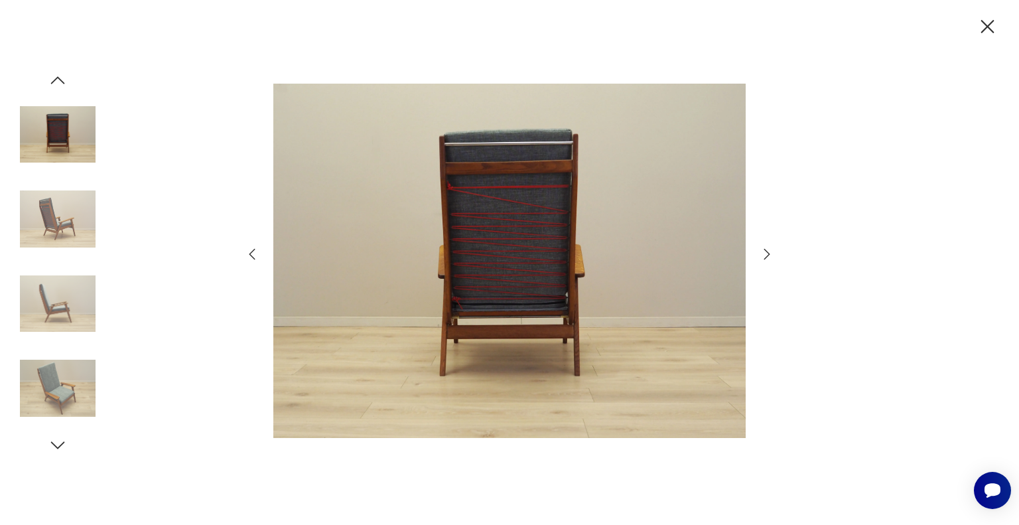
click at [767, 258] on icon "button" at bounding box center [768, 254] width 6 height 11
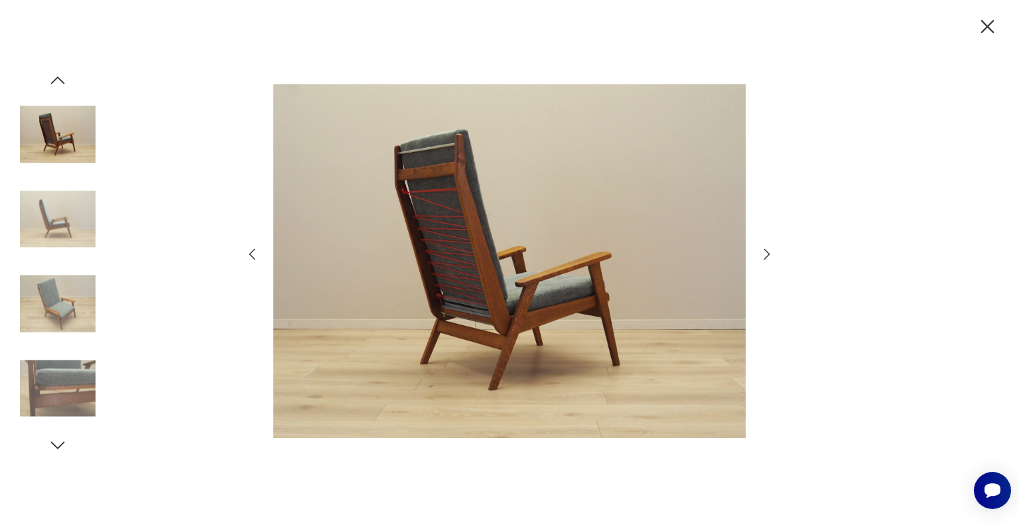
click at [767, 258] on icon "button" at bounding box center [768, 254] width 6 height 11
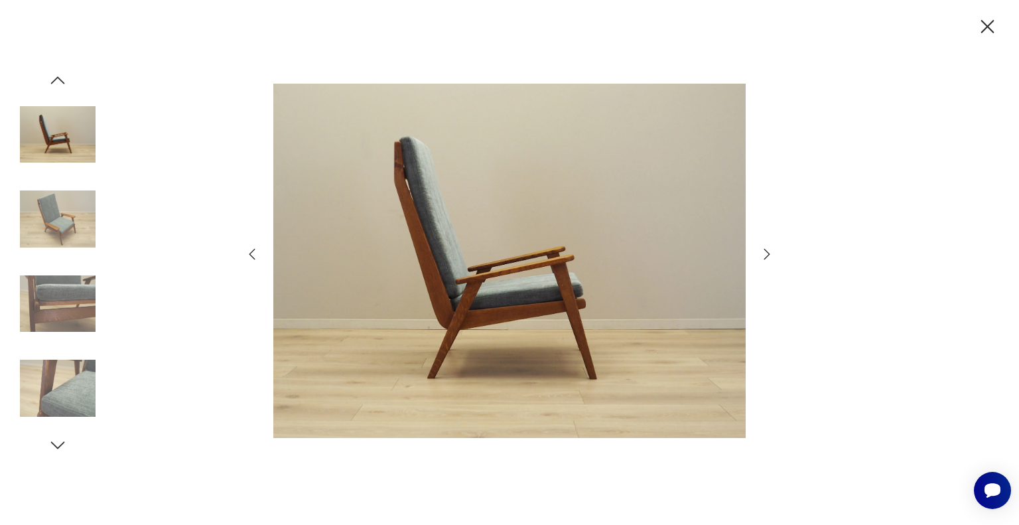
click at [767, 258] on icon "button" at bounding box center [768, 254] width 6 height 11
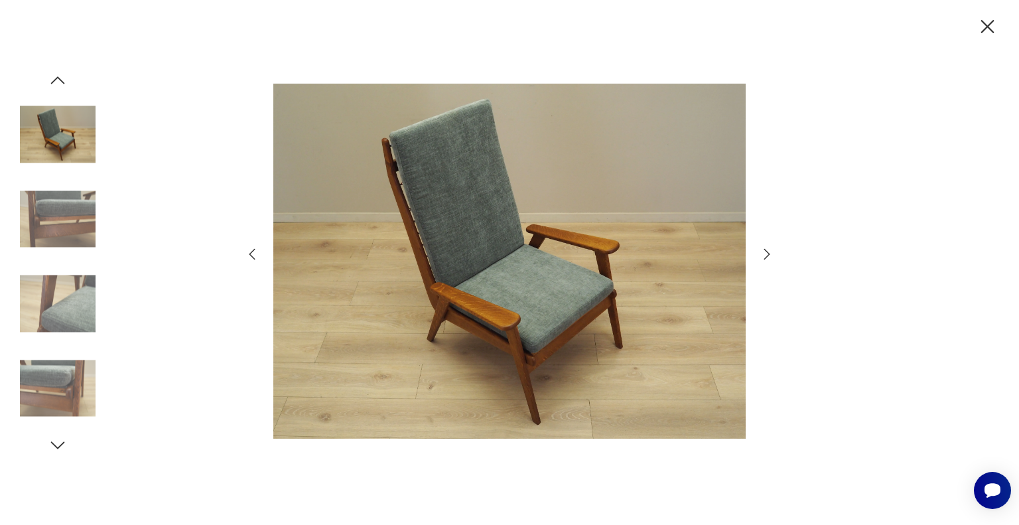
click at [767, 258] on icon "button" at bounding box center [768, 254] width 6 height 11
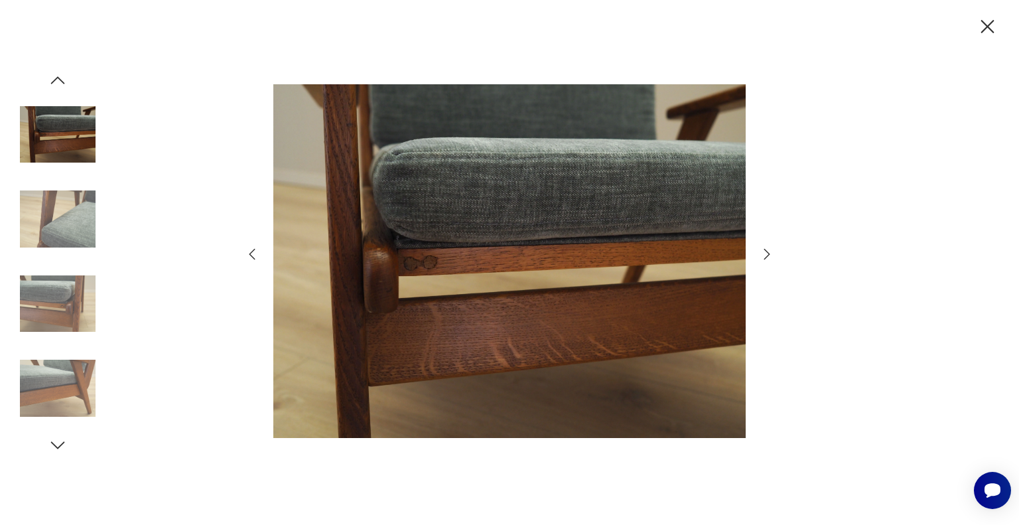
click at [767, 258] on icon "button" at bounding box center [768, 254] width 6 height 11
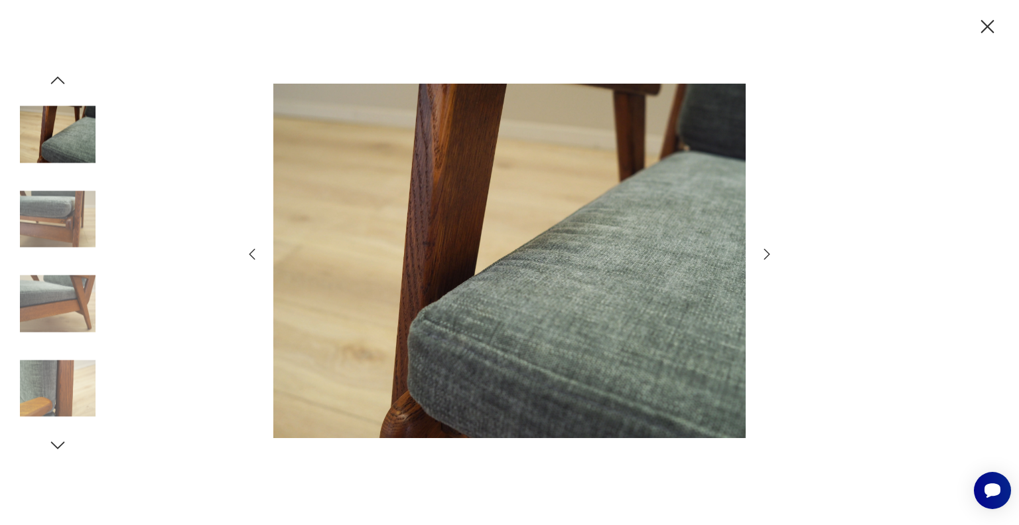
click at [767, 254] on icon "button" at bounding box center [767, 254] width 16 height 16
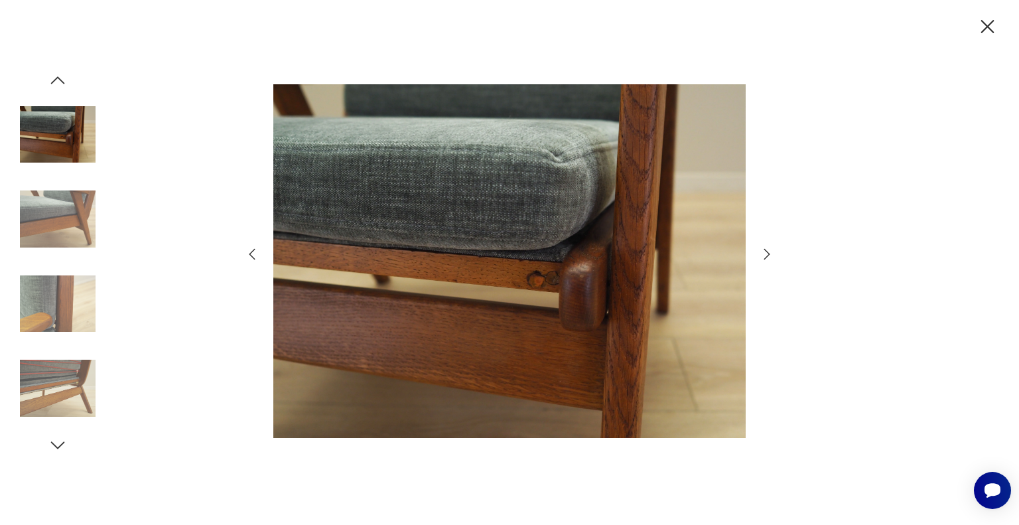
click at [767, 254] on icon "button" at bounding box center [767, 254] width 16 height 16
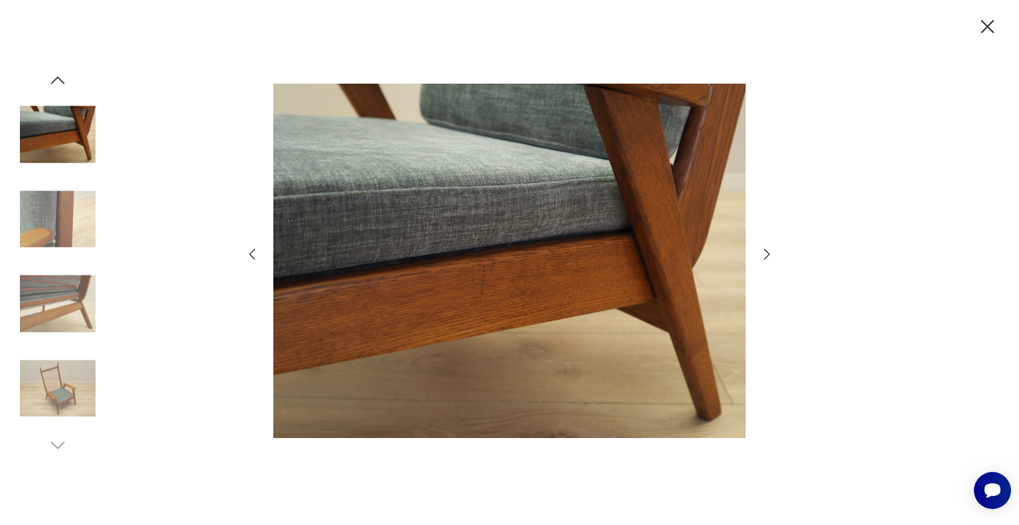
click at [767, 254] on icon "button" at bounding box center [767, 254] width 16 height 16
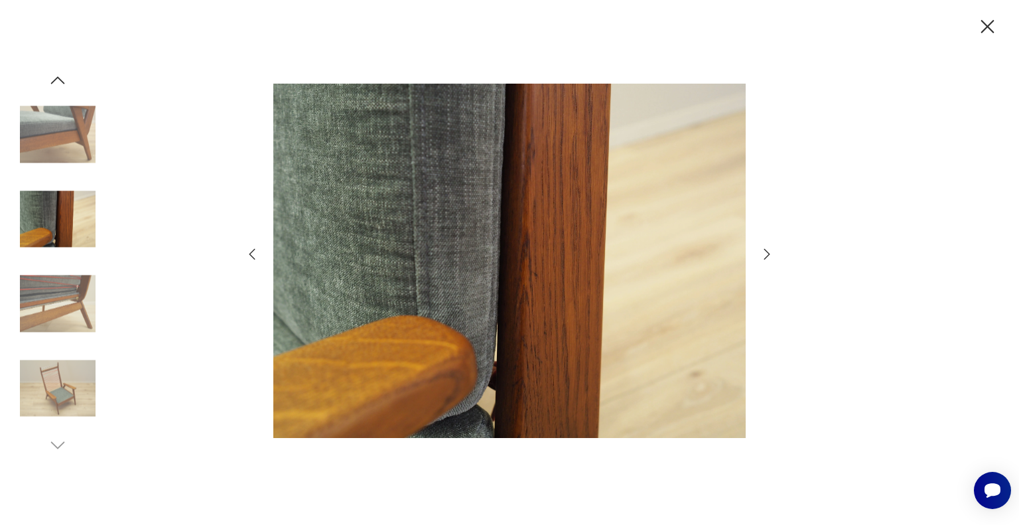
click at [767, 254] on icon "button" at bounding box center [767, 254] width 16 height 16
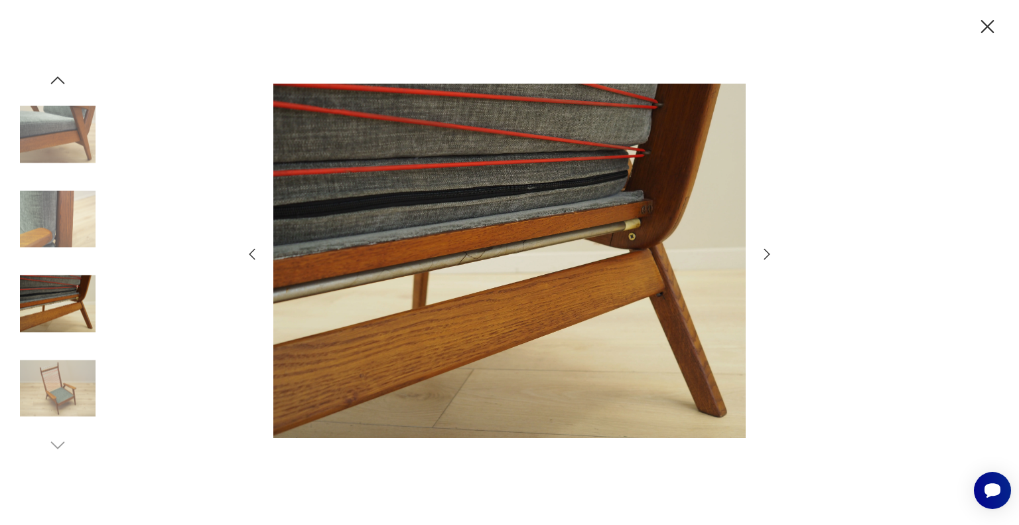
click at [767, 254] on icon "button" at bounding box center [767, 254] width 16 height 16
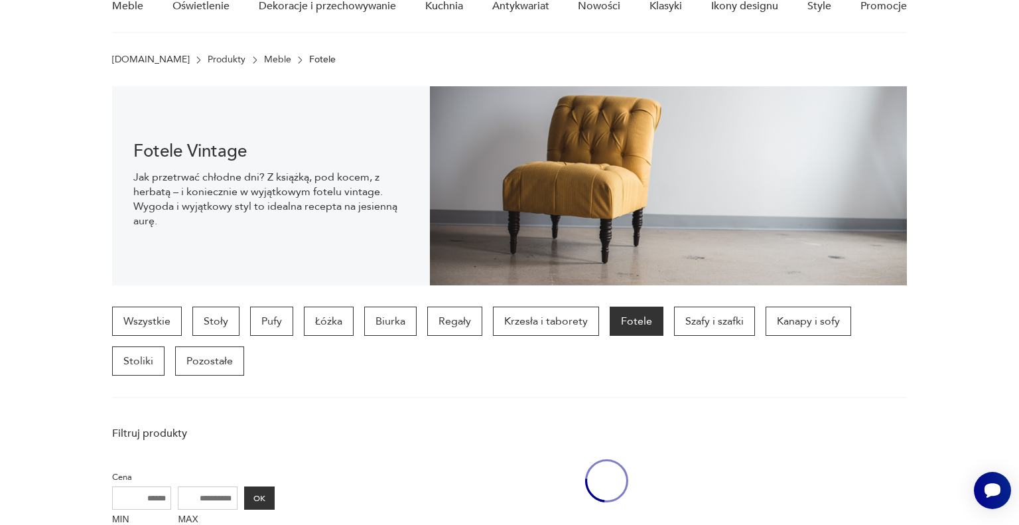
scroll to position [1137, 0]
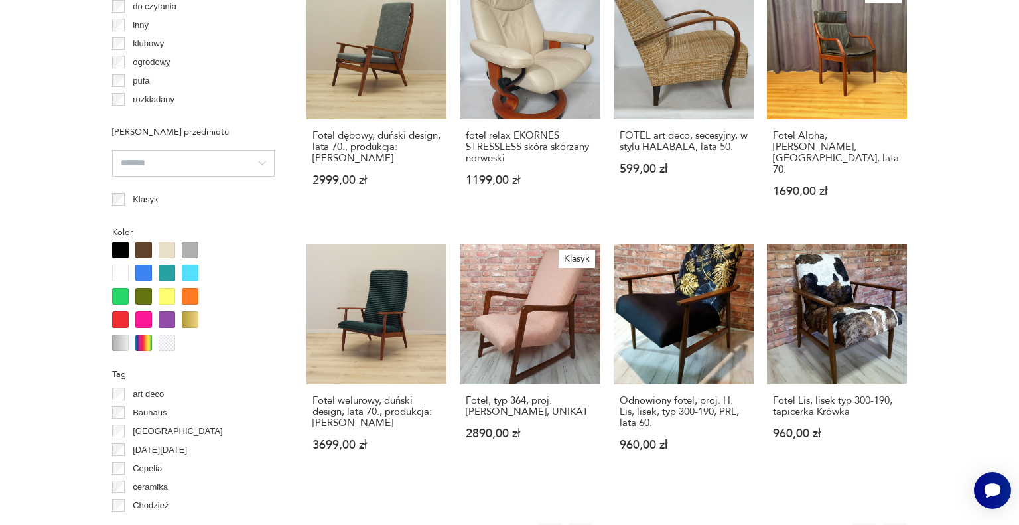
click at [754, 523] on button "7" at bounding box center [753, 535] width 24 height 24
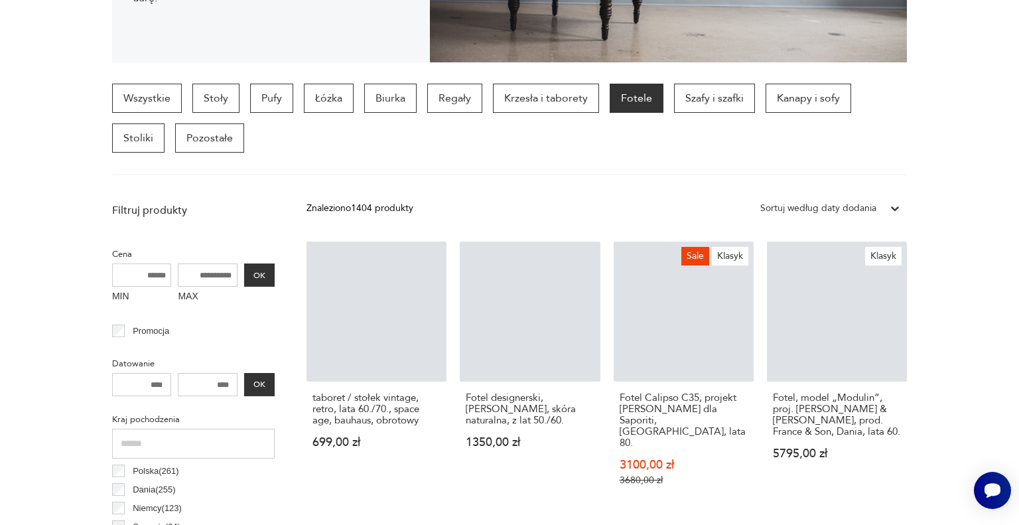
scroll to position [352, 0]
